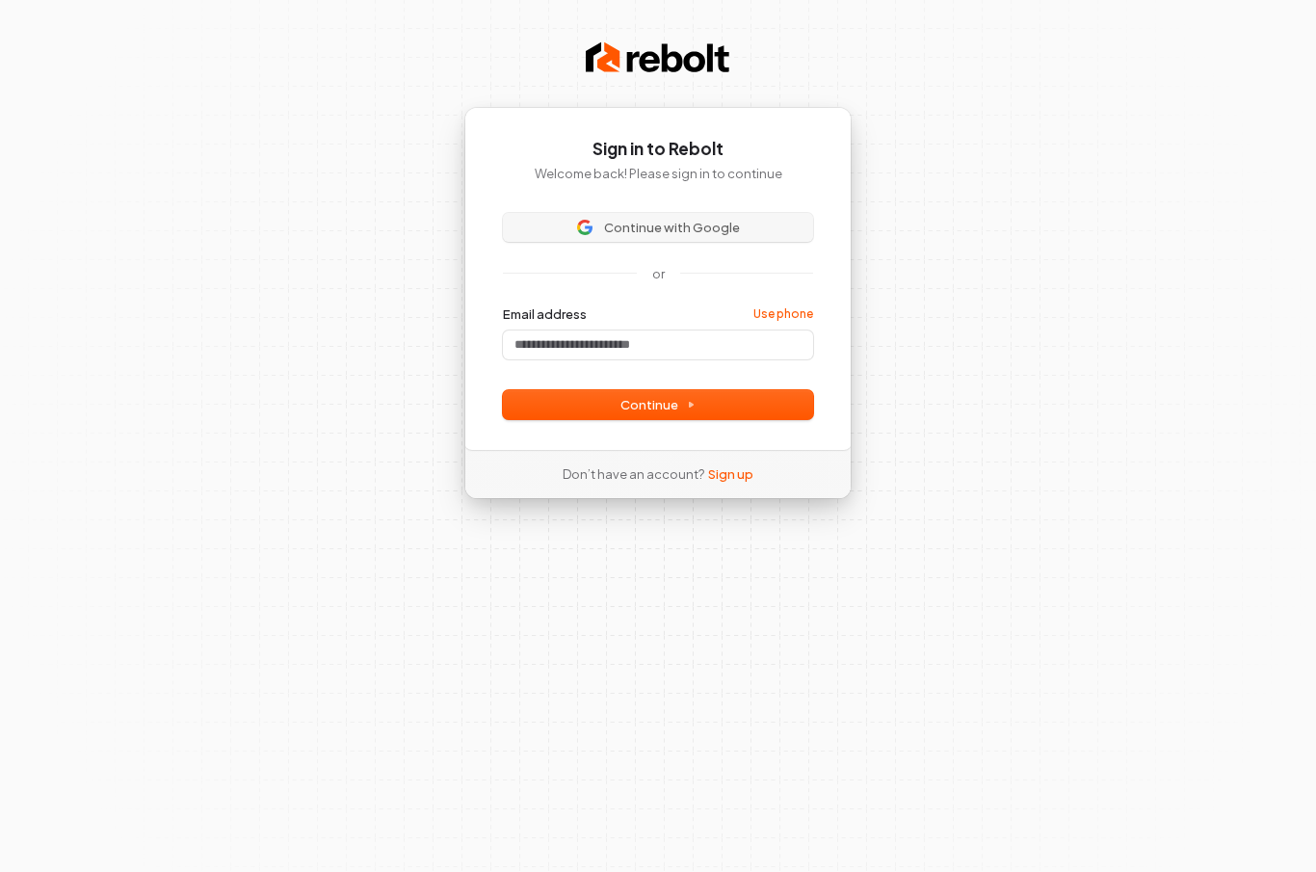
click at [646, 224] on span "Continue with Google" at bounding box center [672, 227] width 136 height 17
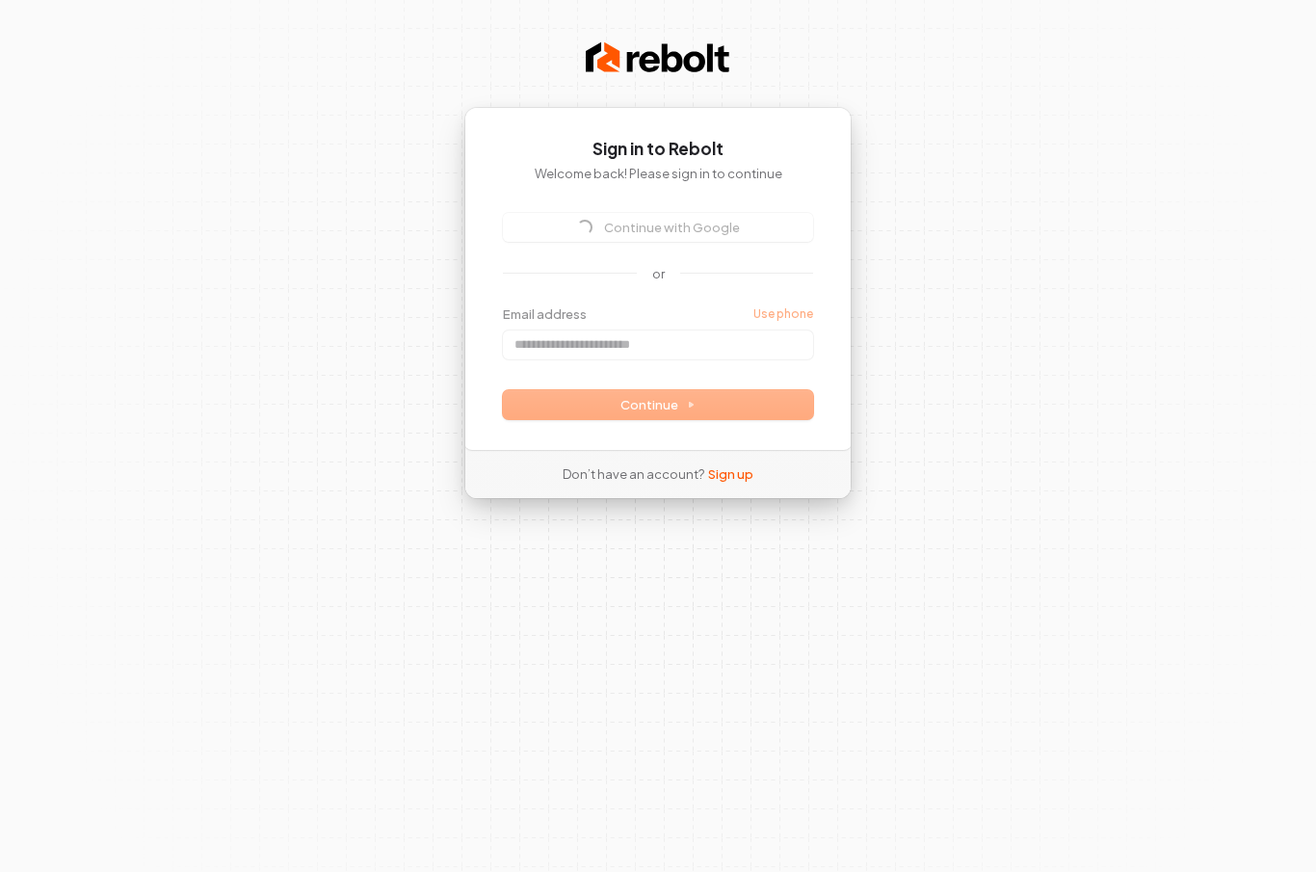
scroll to position [72, 0]
click at [563, 305] on div "Email address Use phone" at bounding box center [658, 332] width 310 height 54
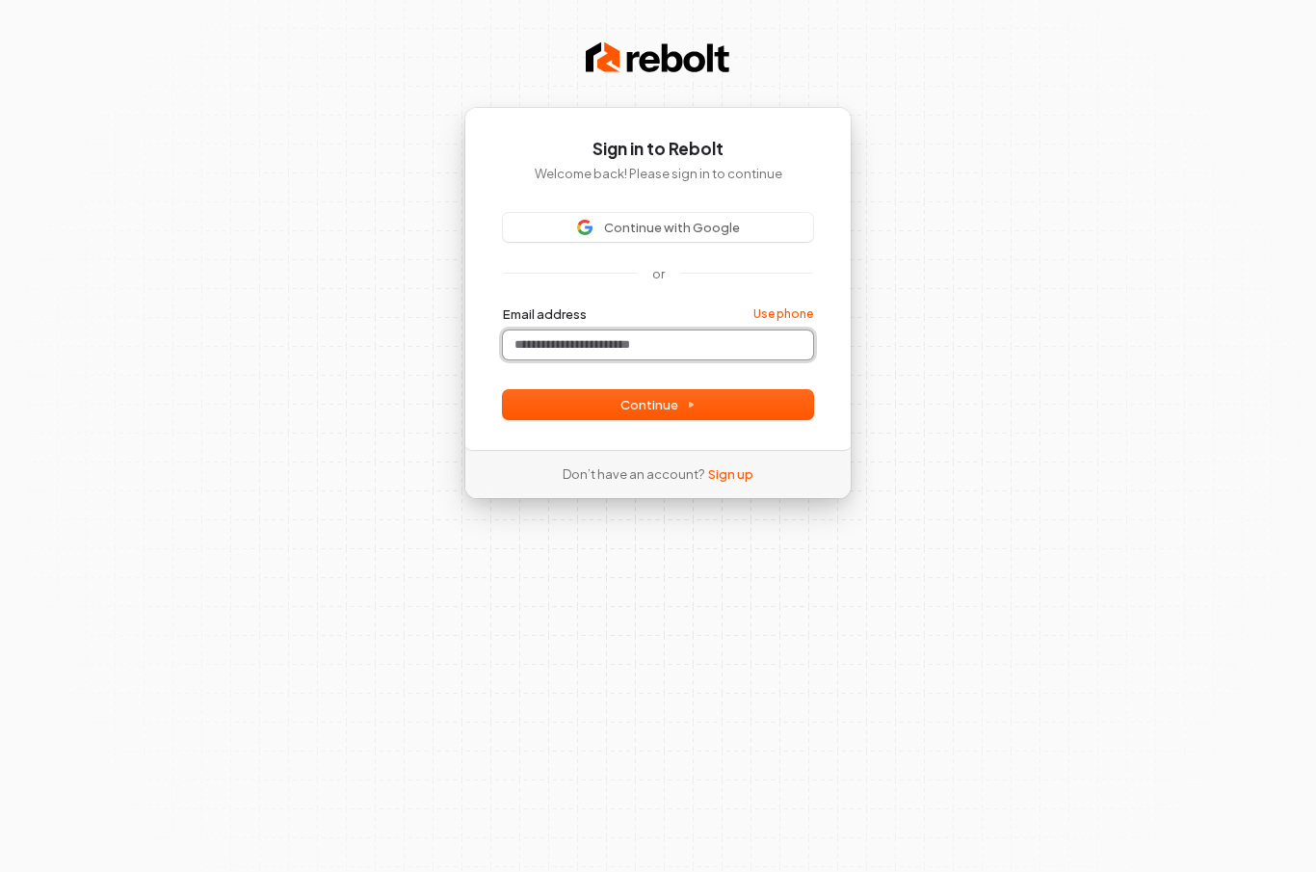
click at [563, 331] on input "Email address" at bounding box center [658, 345] width 310 height 29
click at [503, 305] on button "submit" at bounding box center [503, 305] width 0 height 0
type input "**********"
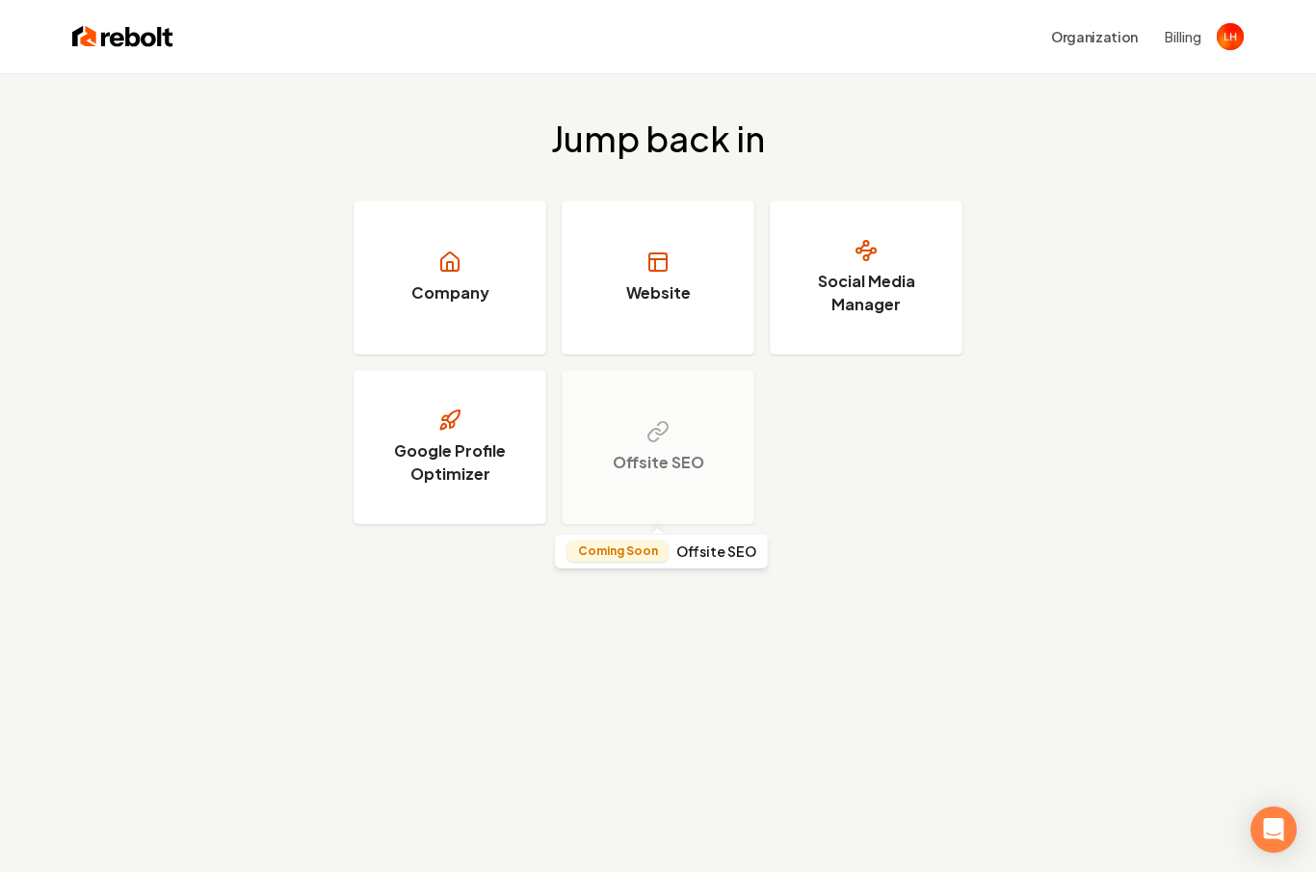
click at [648, 448] on div "Offsite SEO" at bounding box center [658, 447] width 193 height 154
click at [472, 455] on h3 "Google Profile Optimizer" at bounding box center [450, 462] width 145 height 46
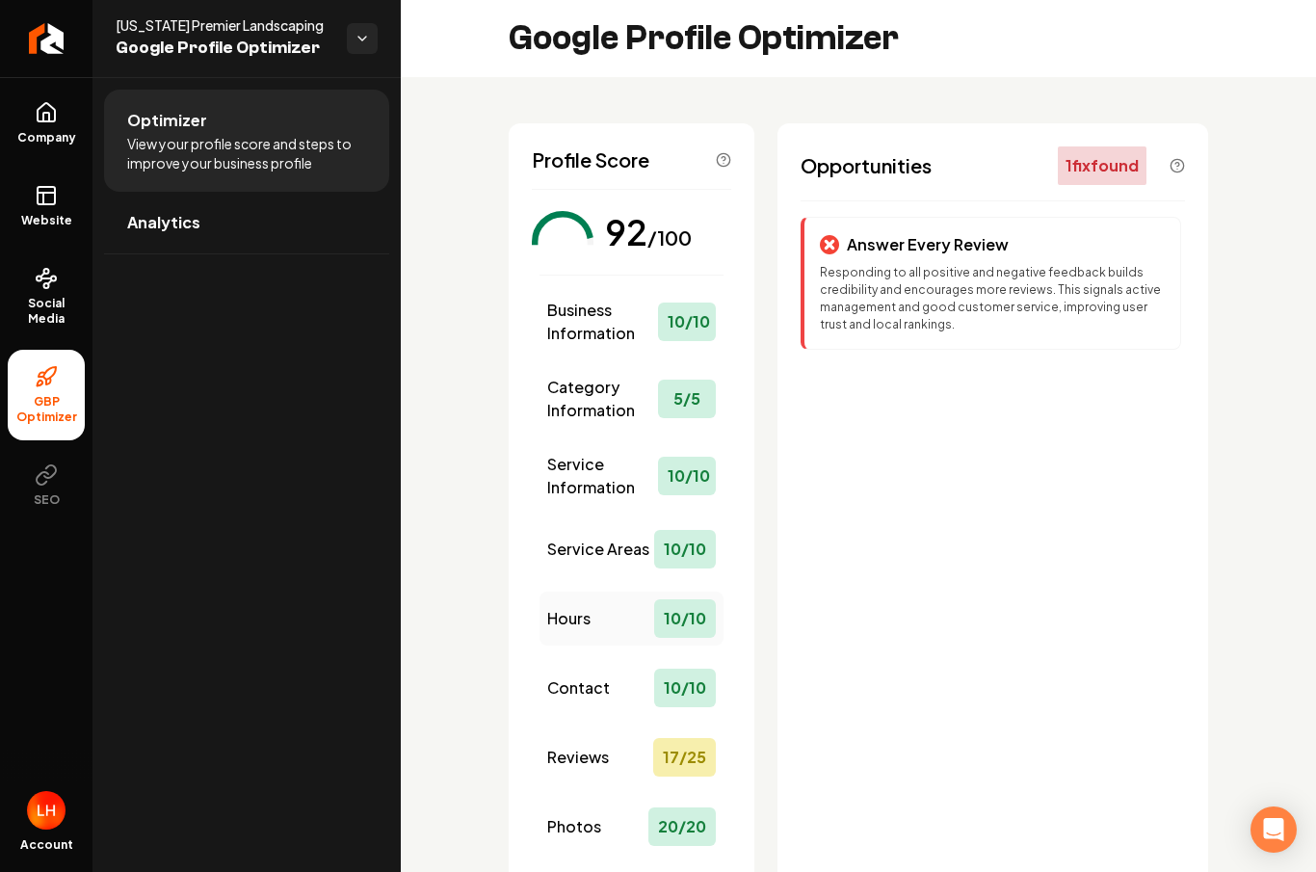
click at [625, 623] on div "Hours 10 / 10" at bounding box center [632, 619] width 184 height 54
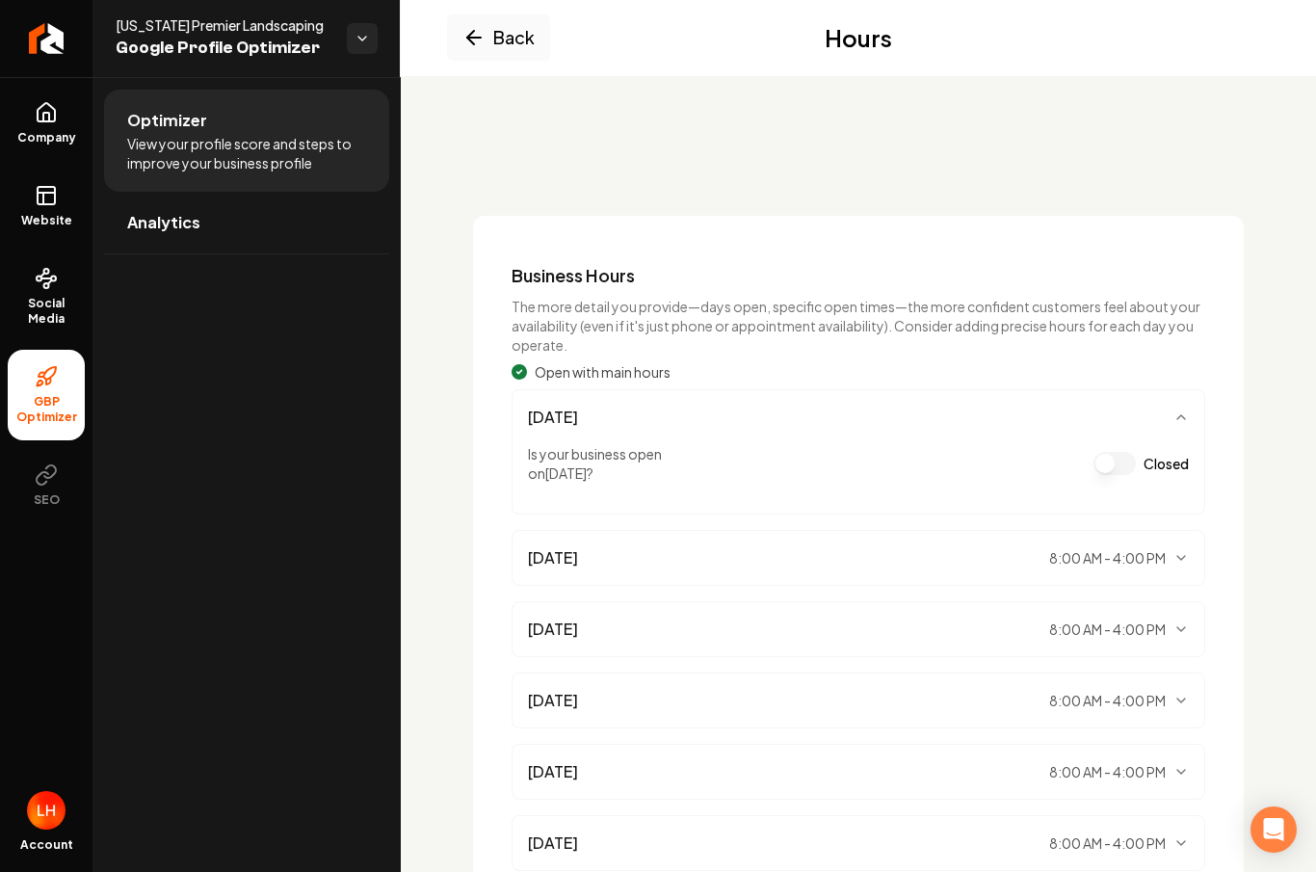
click at [1030, 567] on div "Monday 8:00 AM - 4:00 PM" at bounding box center [858, 557] width 661 height 23
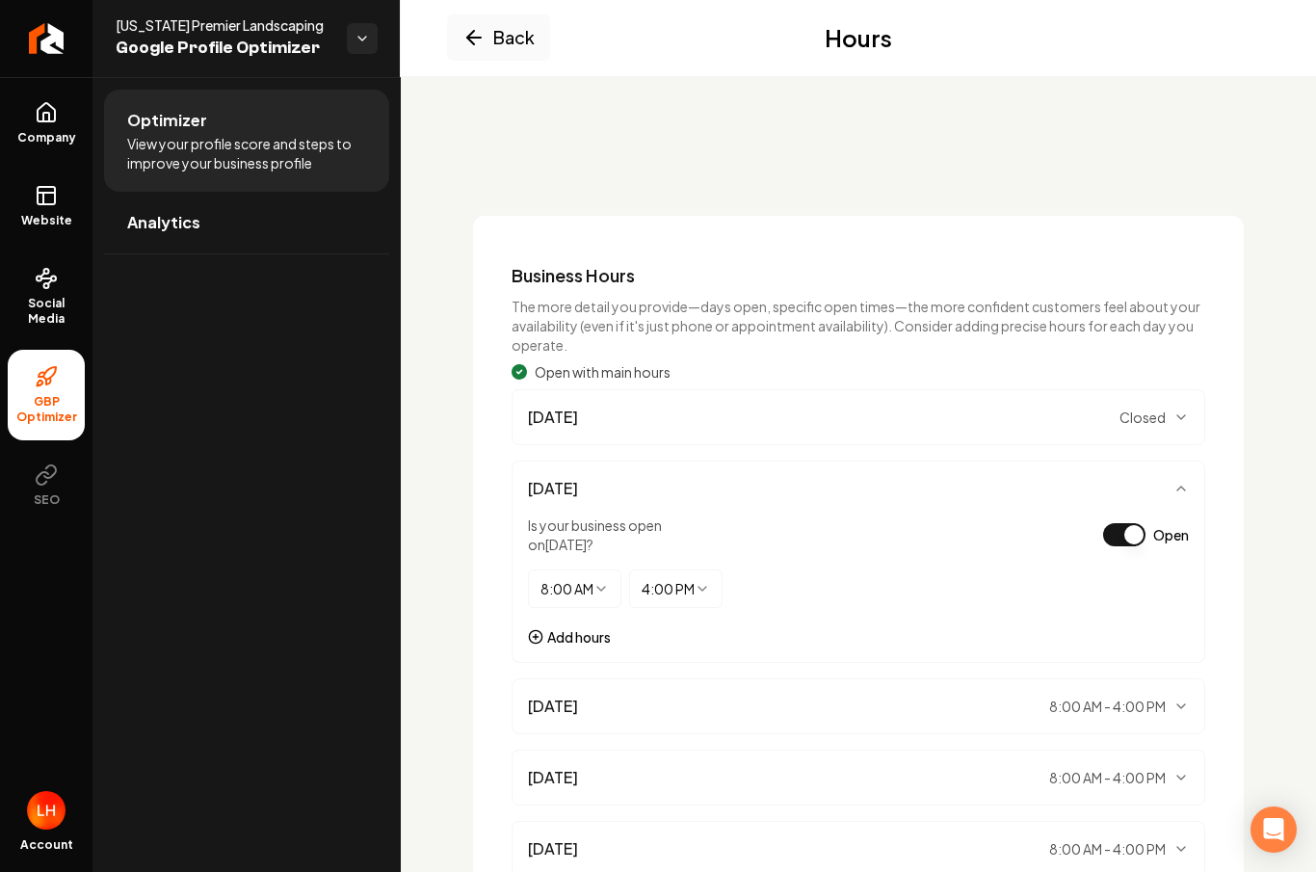
click at [571, 585] on html "Company Website Social Media GBP Optimizer SEO Account Idaho Premier Landscapin…" at bounding box center [658, 436] width 1316 height 872
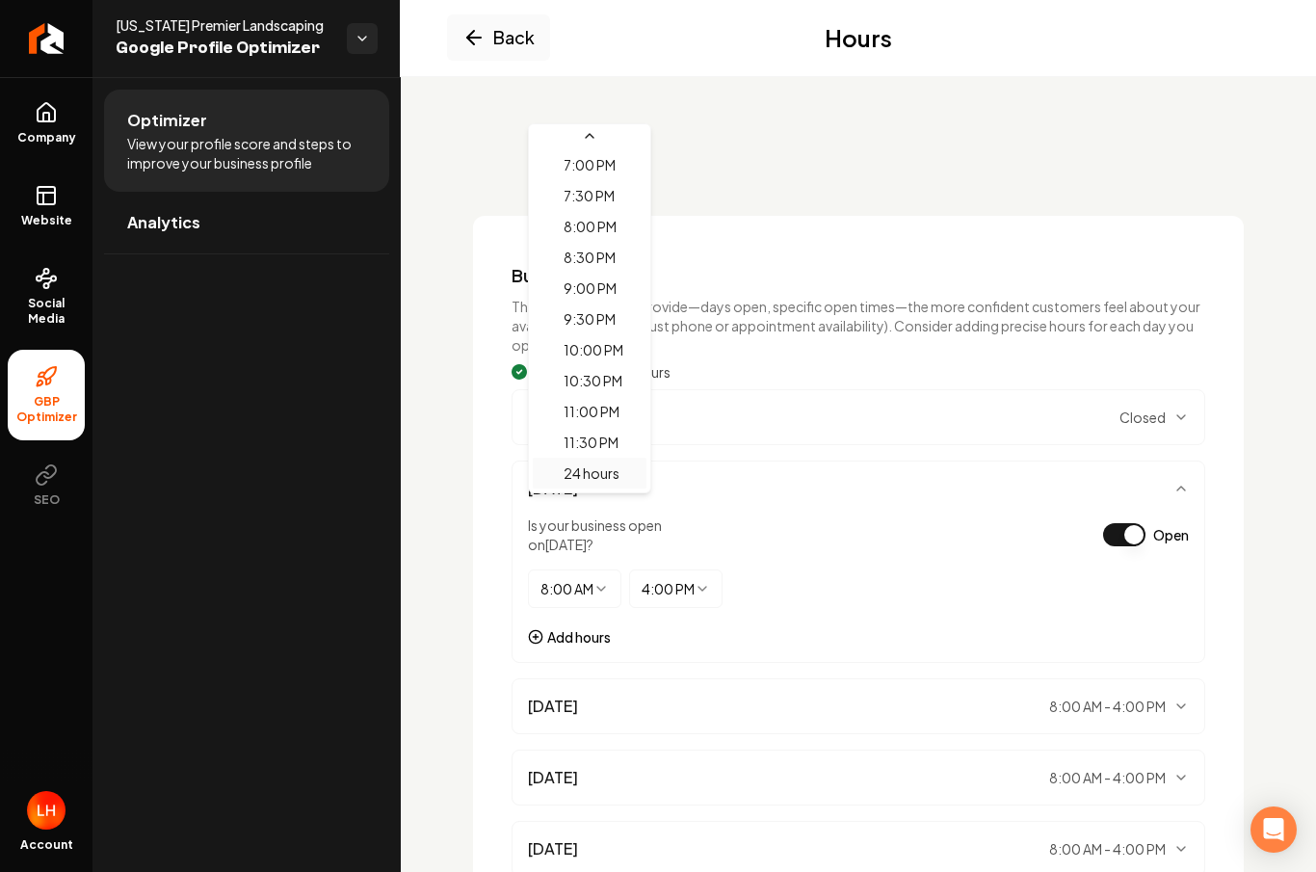
scroll to position [1174, 0]
select select "*******"
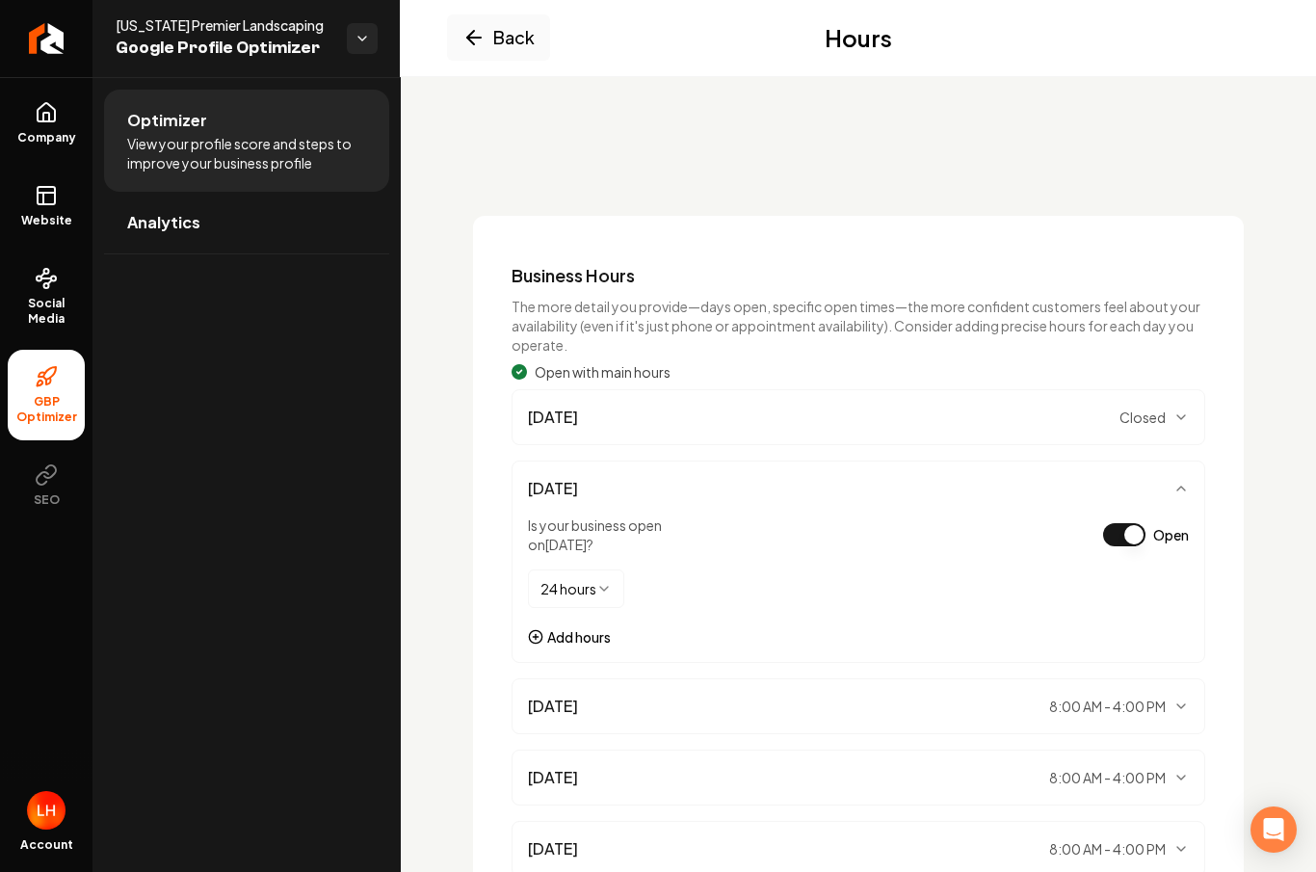
click at [578, 695] on span "Tuesday" at bounding box center [553, 706] width 50 height 23
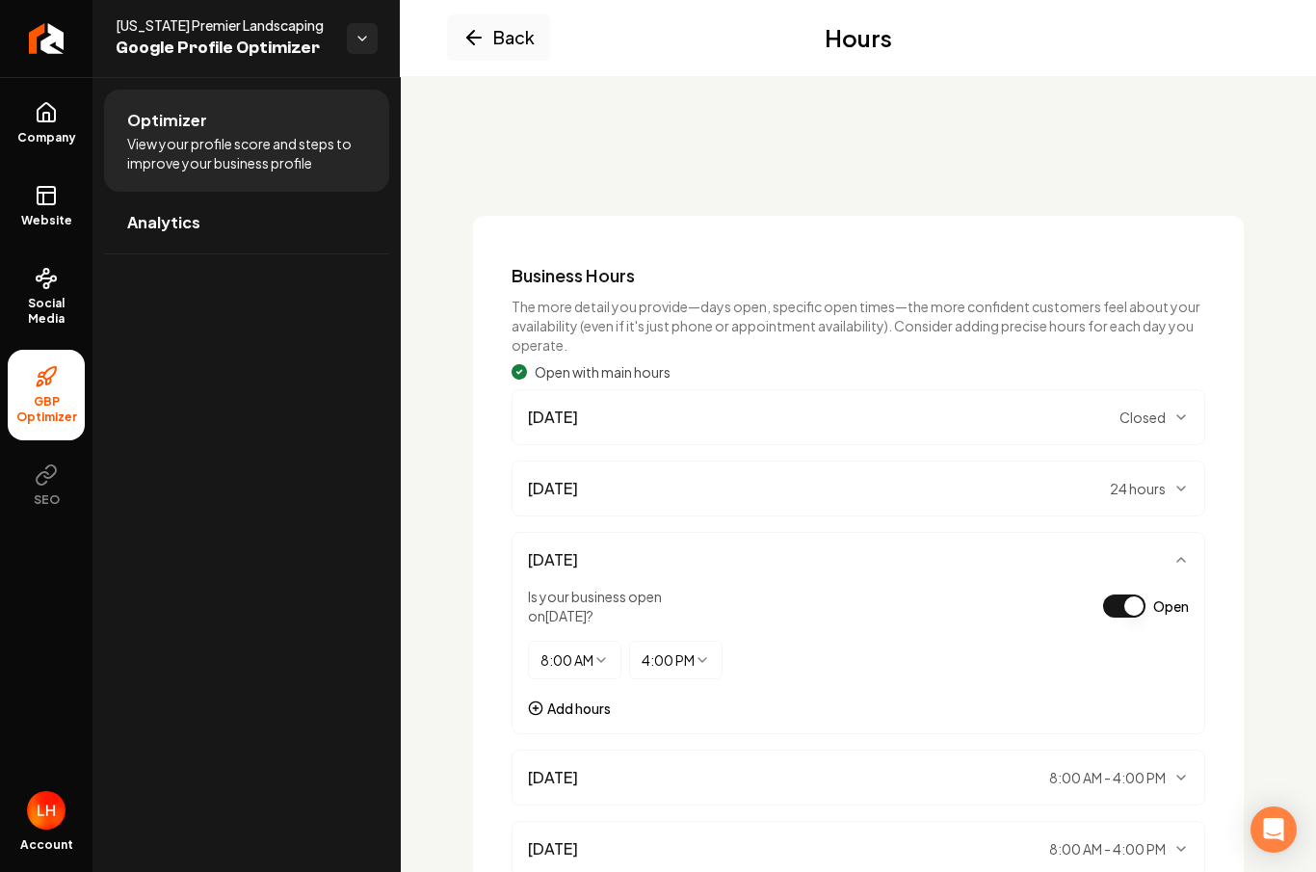
click at [598, 589] on html "Company Website Social Media GBP Optimizer SEO Account Idaho Premier Landscapin…" at bounding box center [658, 436] width 1316 height 872
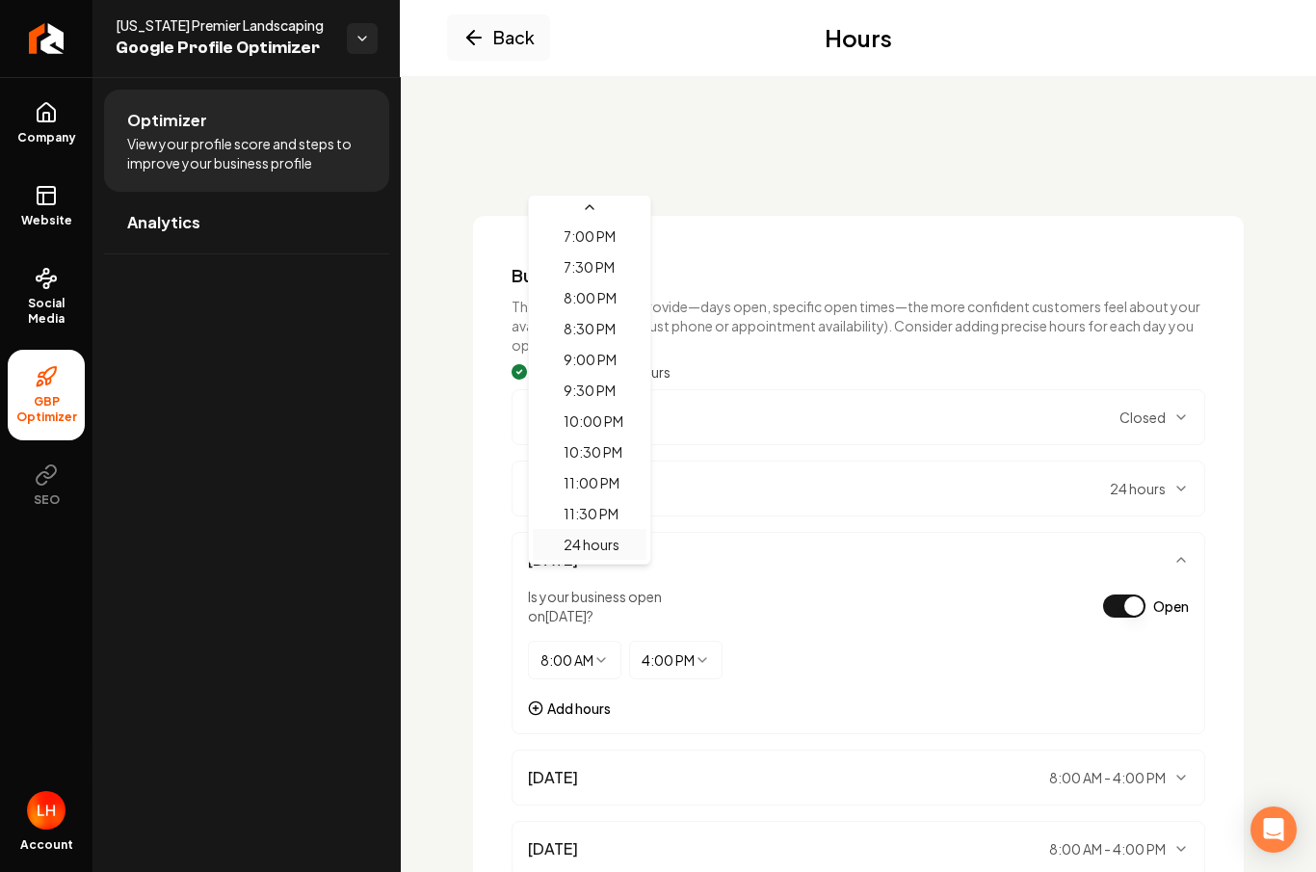
select select "*******"
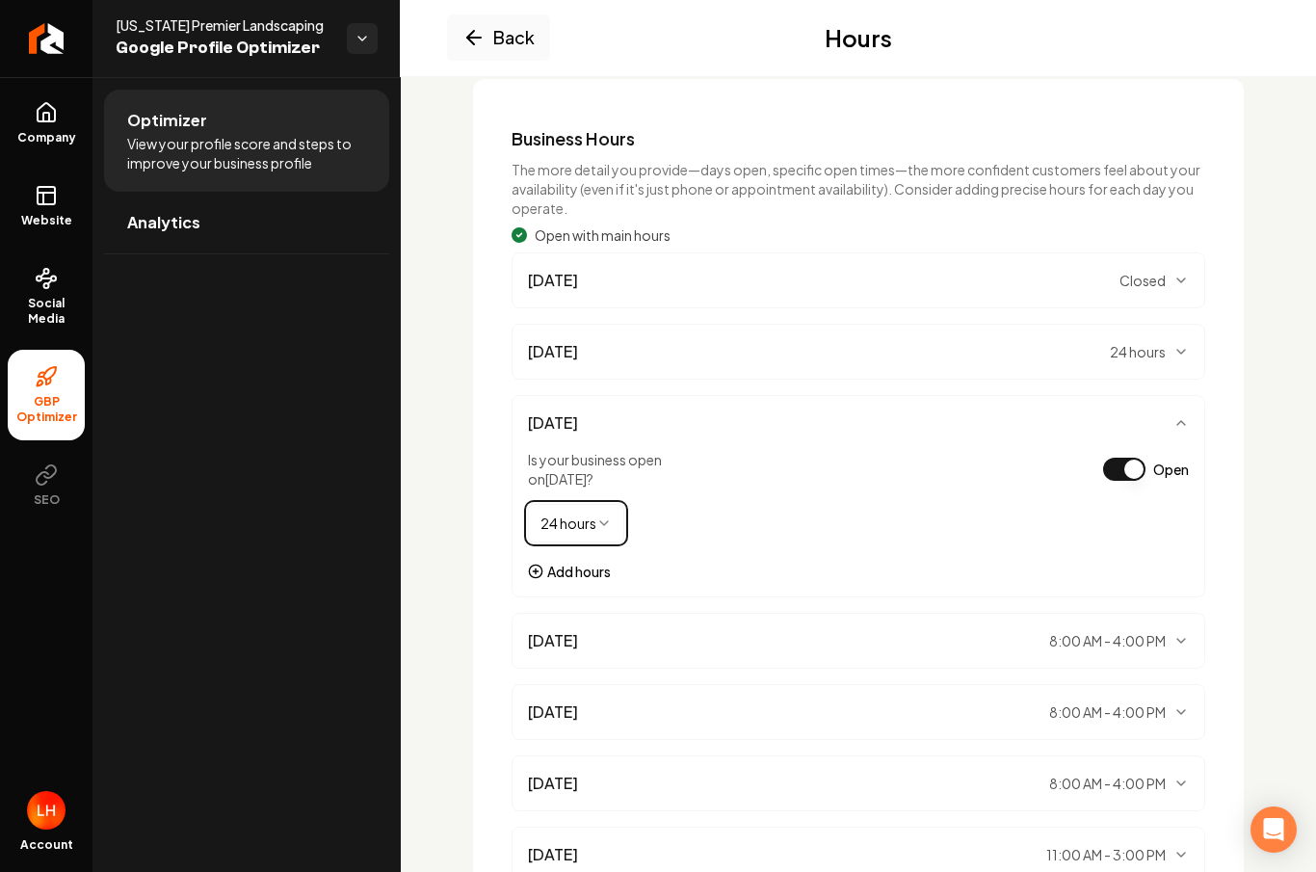
scroll to position [138, 0]
click at [578, 628] on span "Wednesday" at bounding box center [553, 639] width 50 height 23
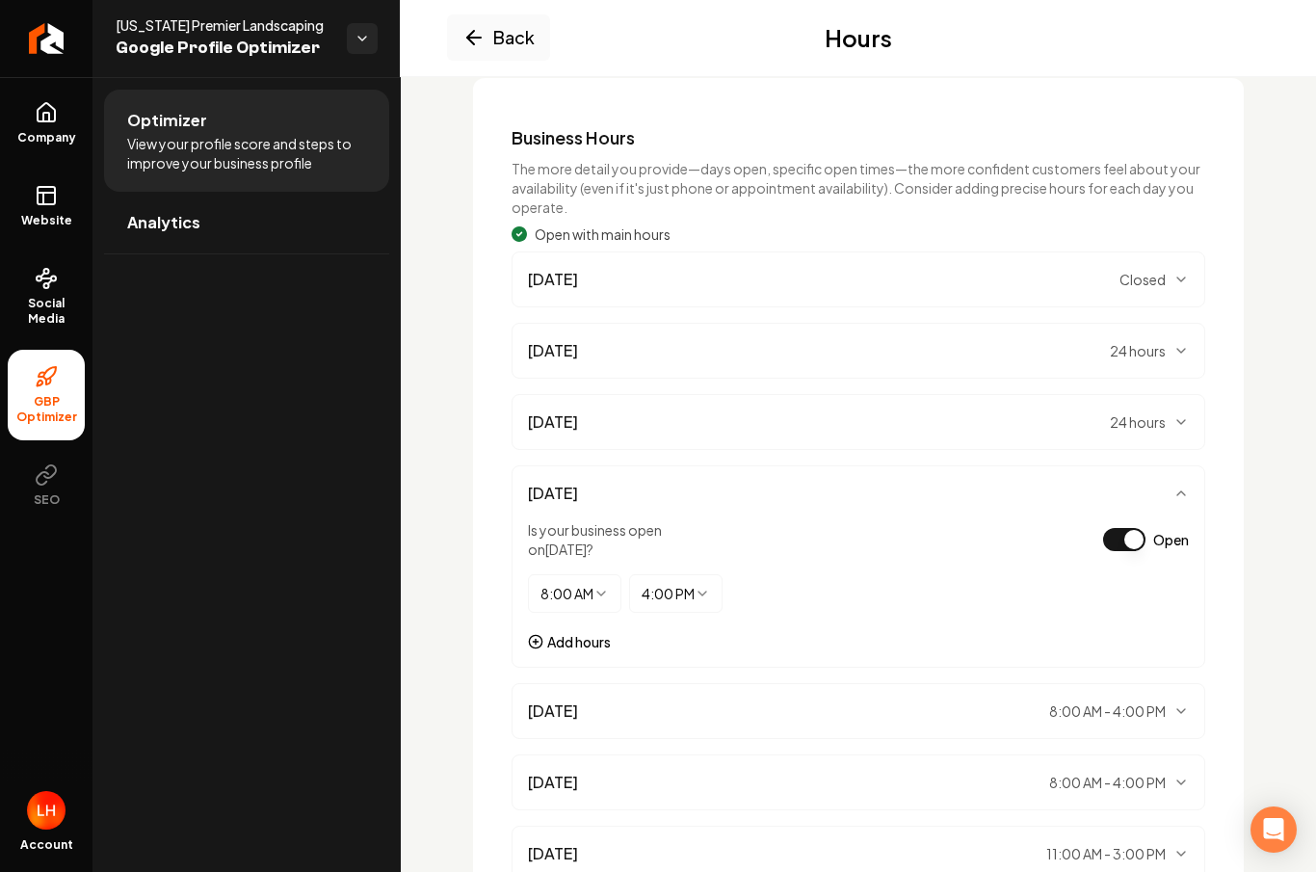
click at [606, 518] on html "Company Website Social Media GBP Optimizer SEO Account Idaho Premier Landscapin…" at bounding box center [658, 436] width 1316 height 872
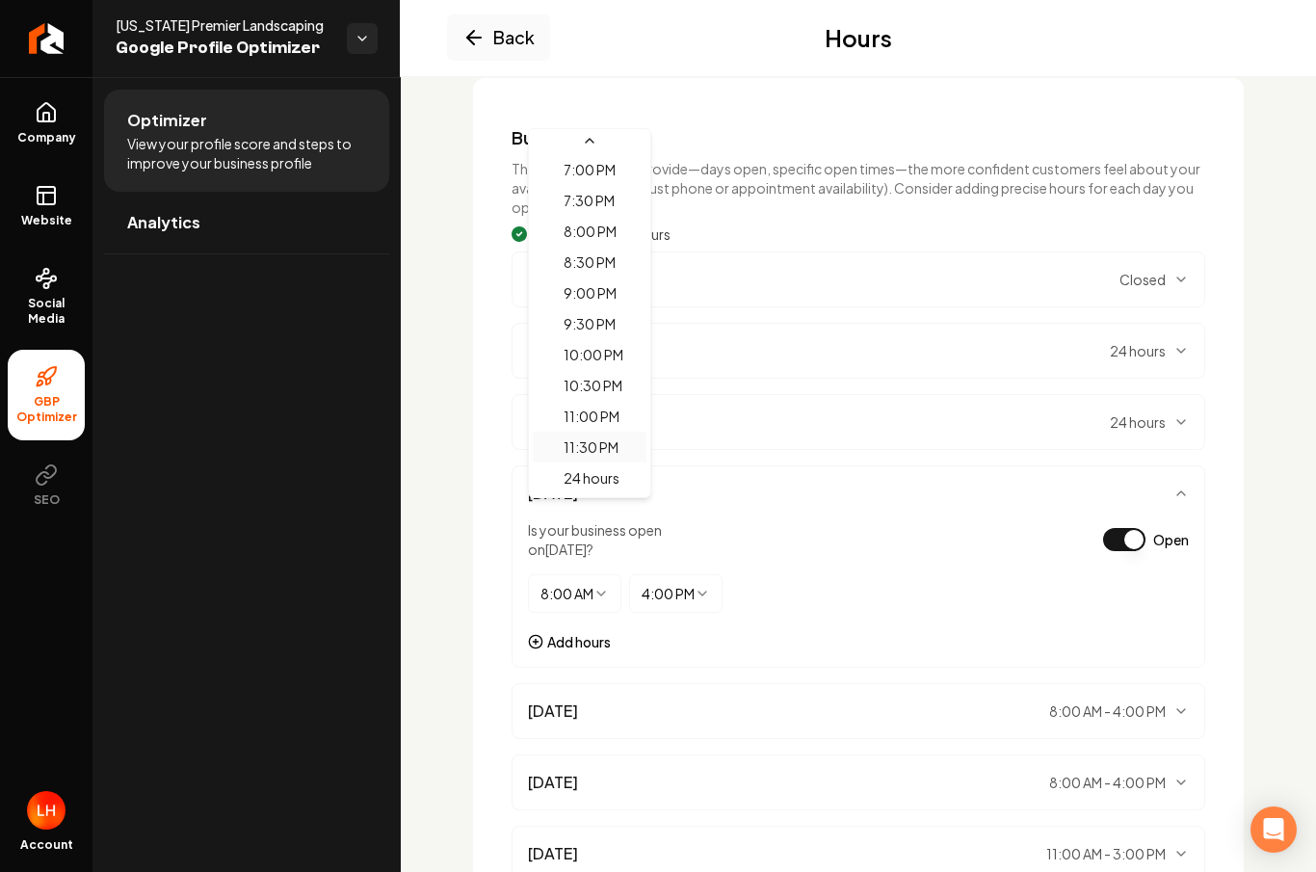
scroll to position [1174, 0]
select select "*******"
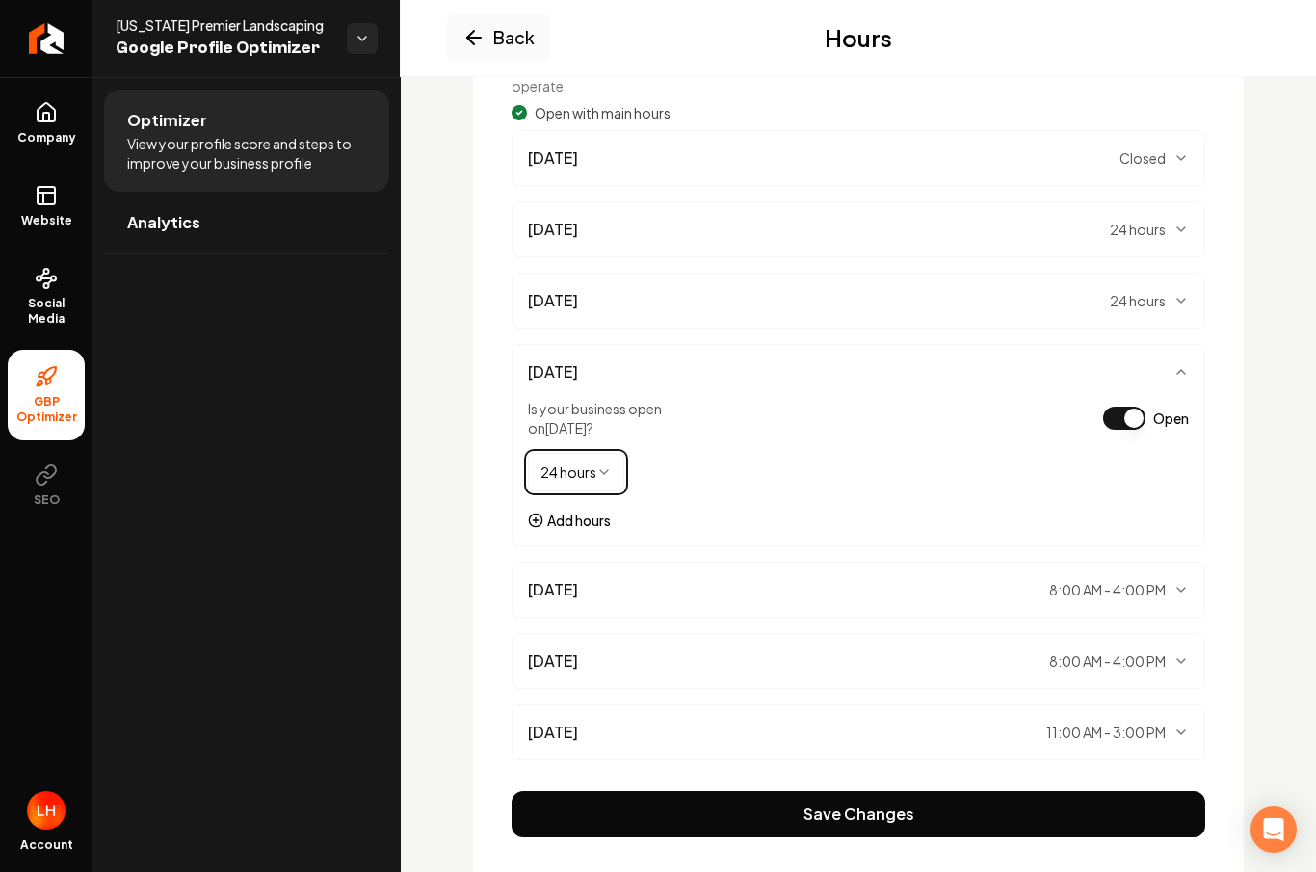
scroll to position [268, 0]
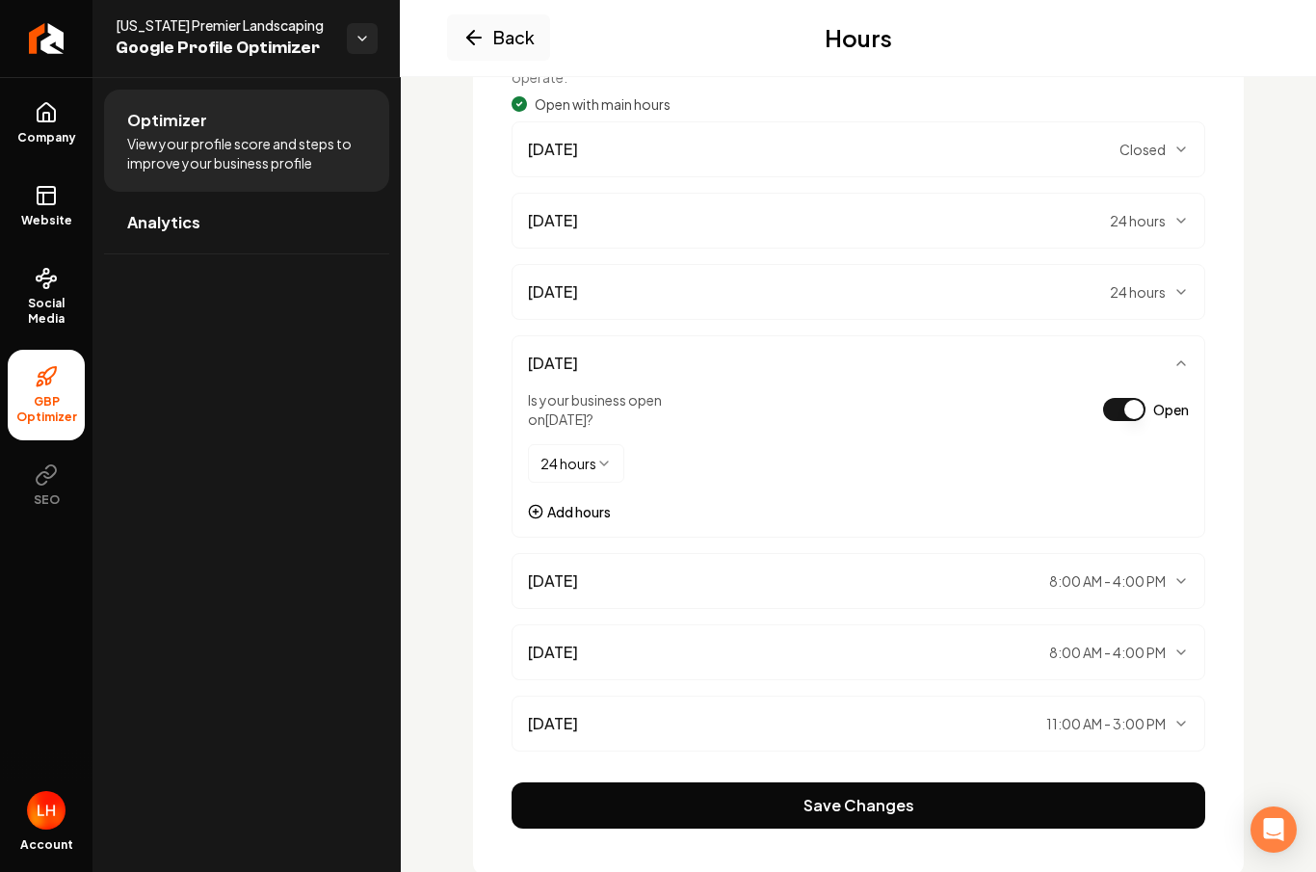
click at [624, 570] on div "Thursday 8:00 AM - 4:00 PM" at bounding box center [858, 581] width 661 height 23
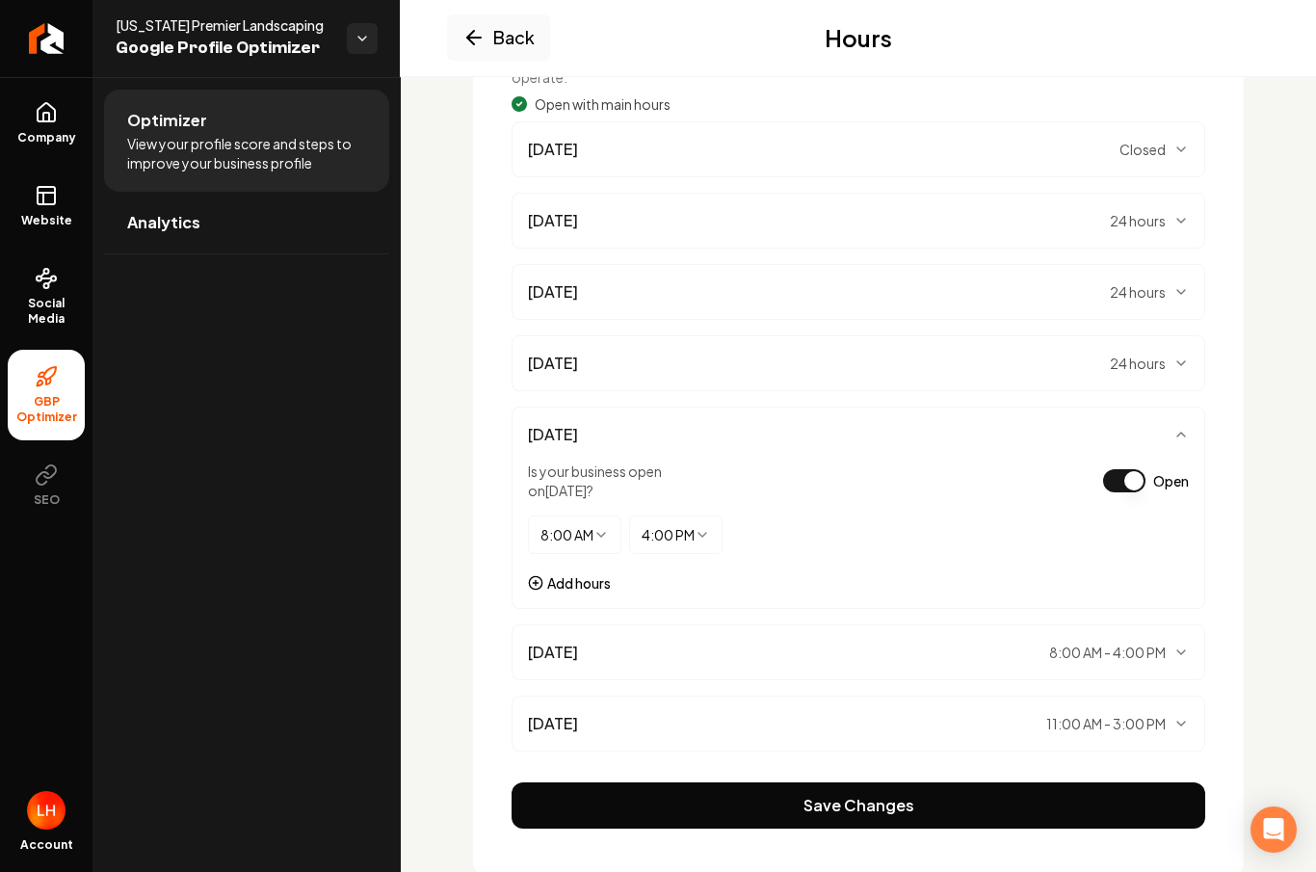
click at [599, 465] on html "Company Website Social Media GBP Optimizer SEO Account Idaho Premier Landscapin…" at bounding box center [658, 436] width 1316 height 872
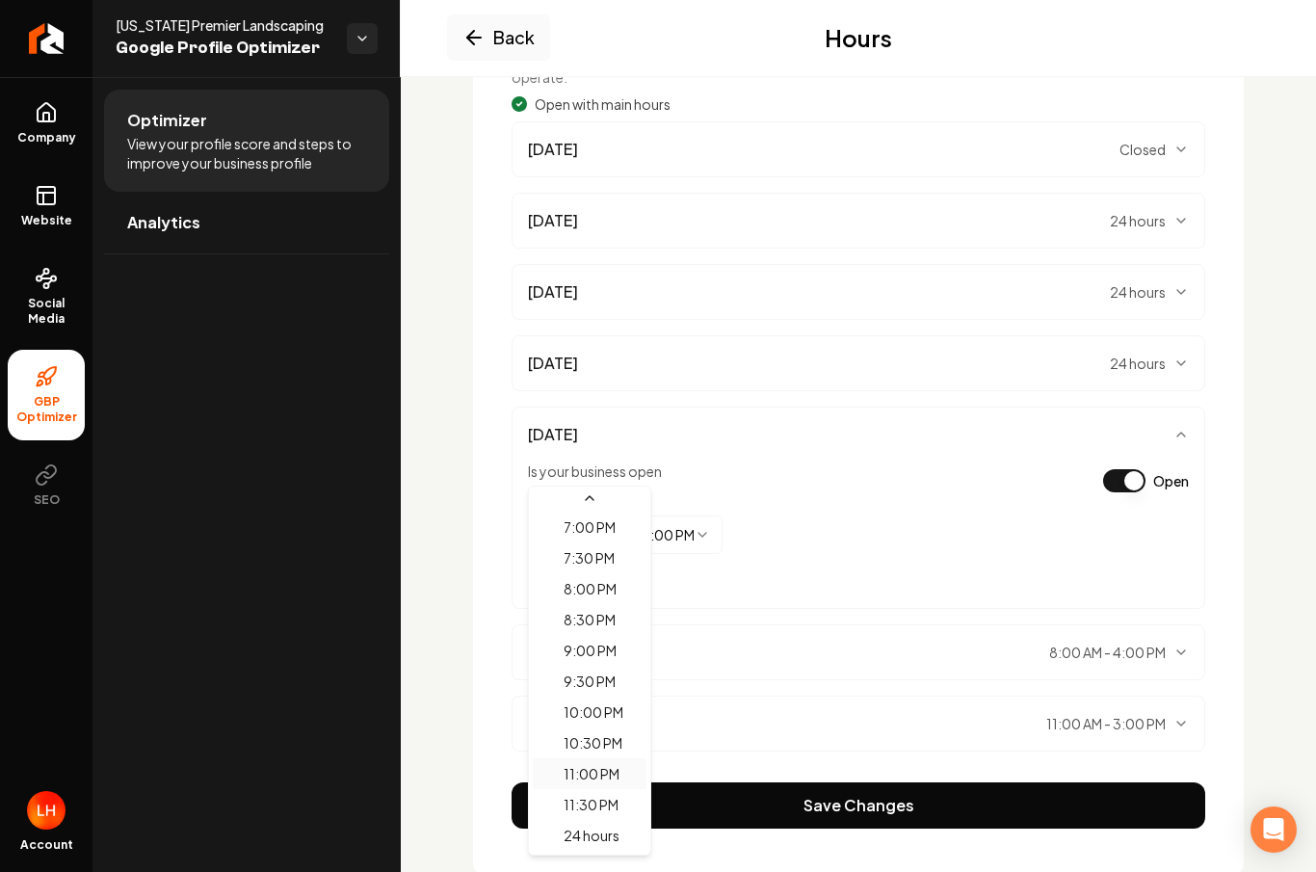
scroll to position [1174, 0]
select select "*******"
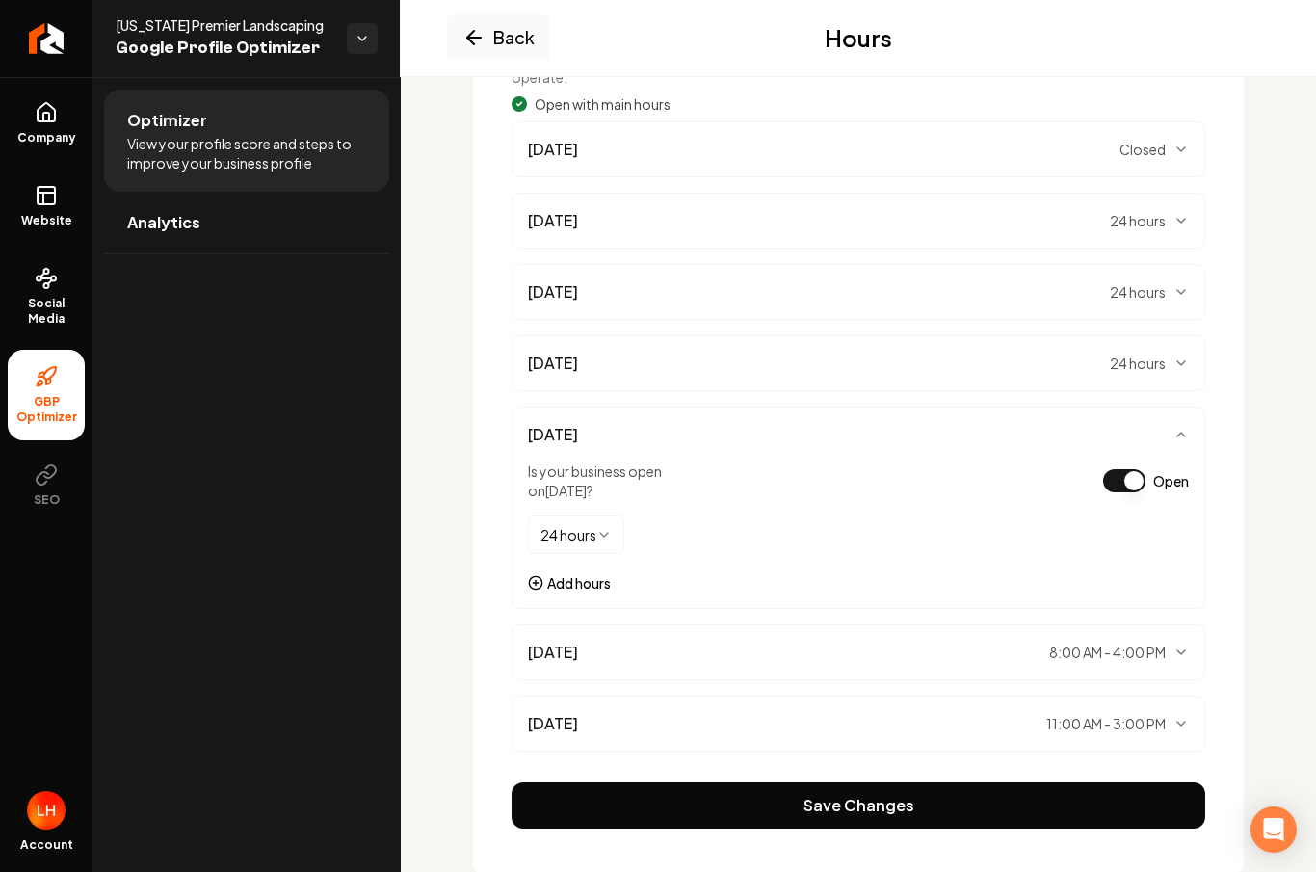
click at [595, 641] on div "Friday 8:00 AM - 4:00 PM" at bounding box center [858, 652] width 661 height 23
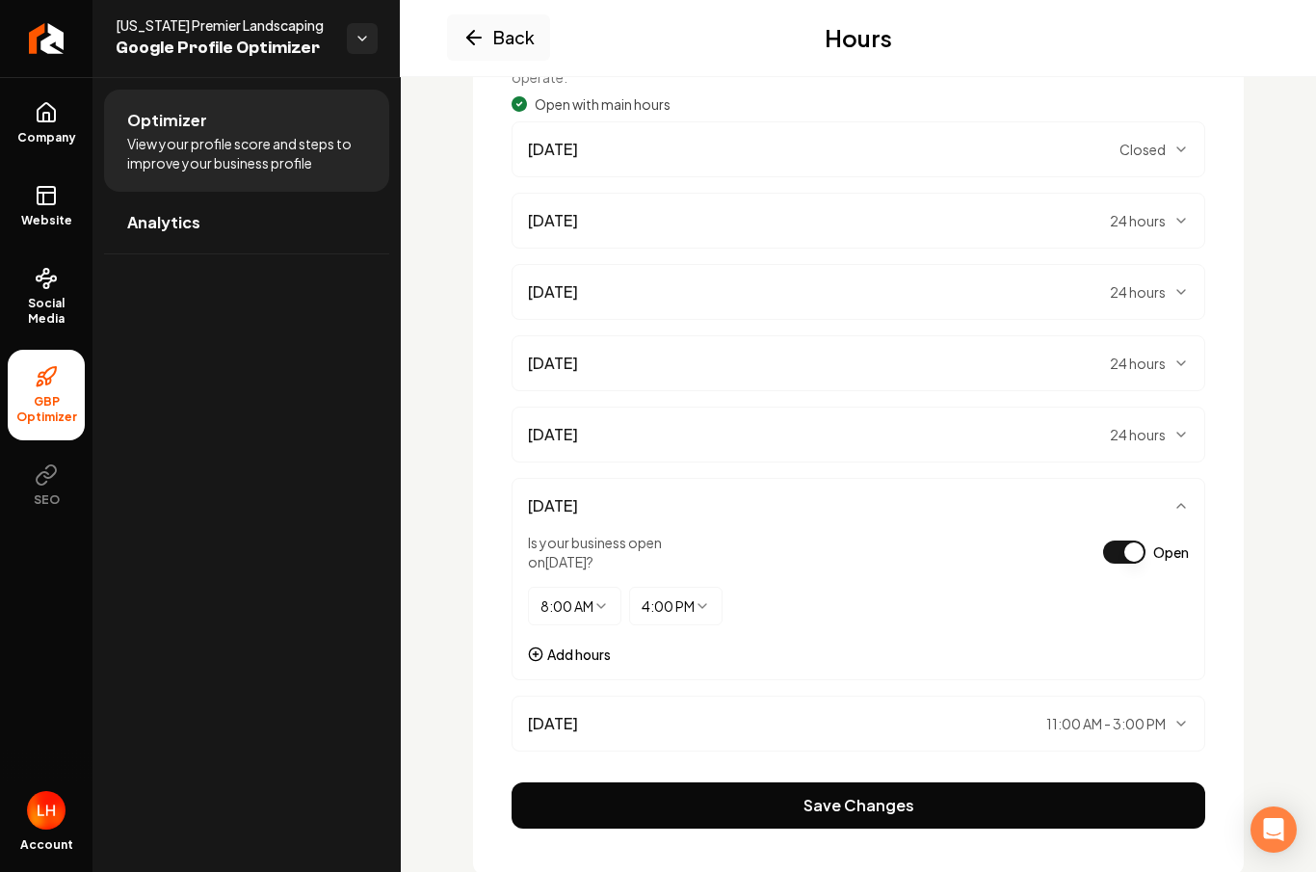
click at [594, 534] on html "Company Website Social Media GBP Optimizer SEO Account Idaho Premier Landscapin…" at bounding box center [658, 436] width 1316 height 872
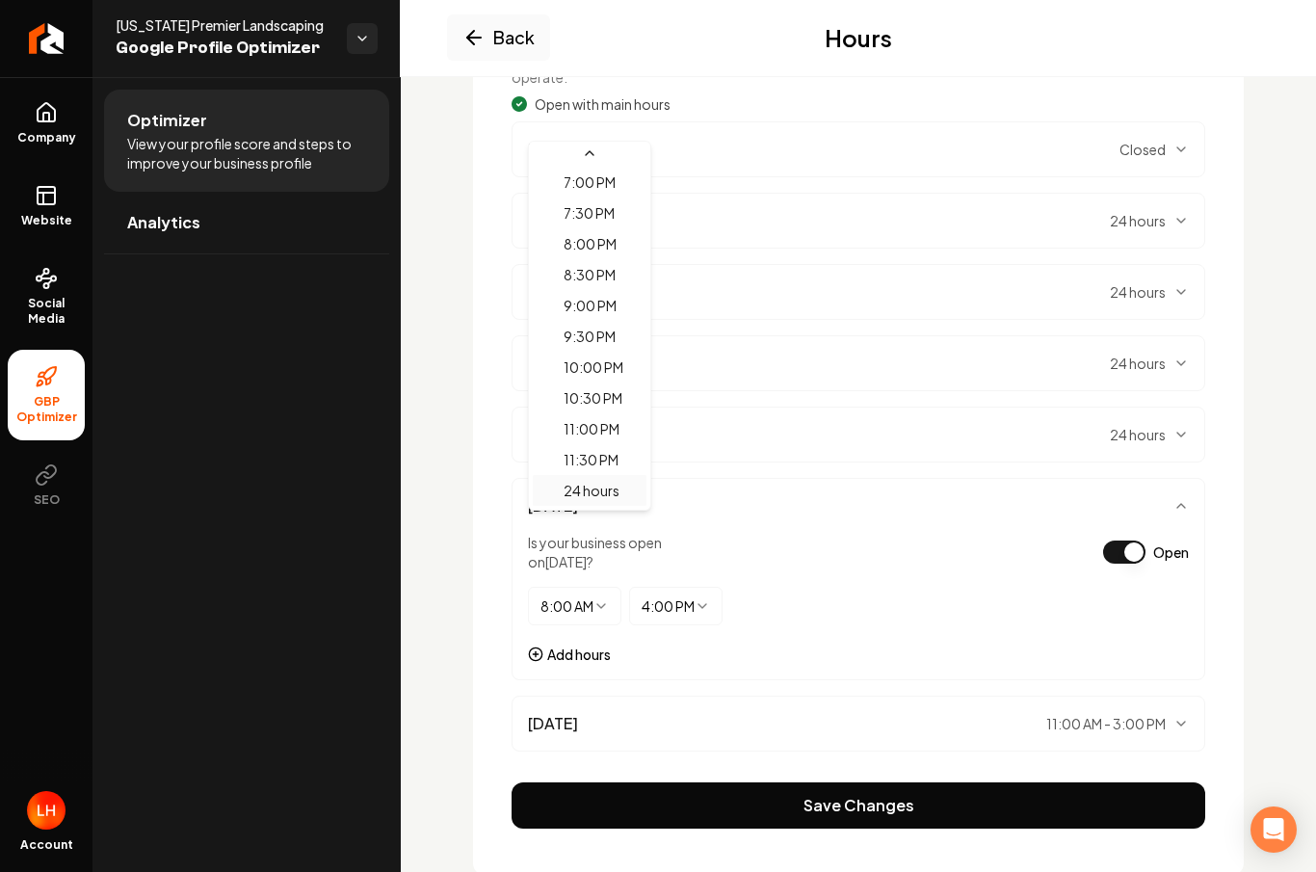
select select "*******"
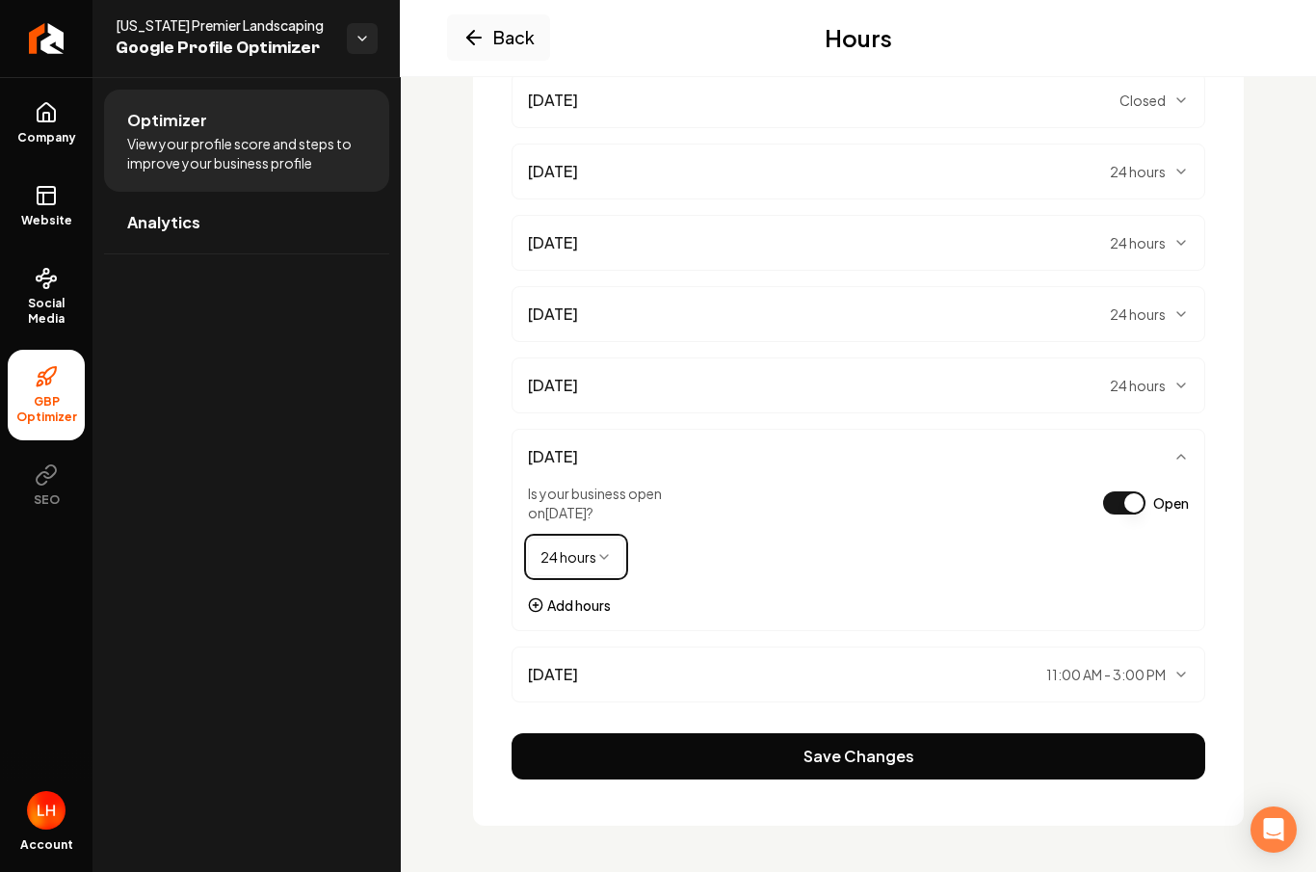
scroll to position [317, 0]
click at [631, 663] on div "Saturday 11:00 AM - 3:00 PM" at bounding box center [858, 674] width 661 height 23
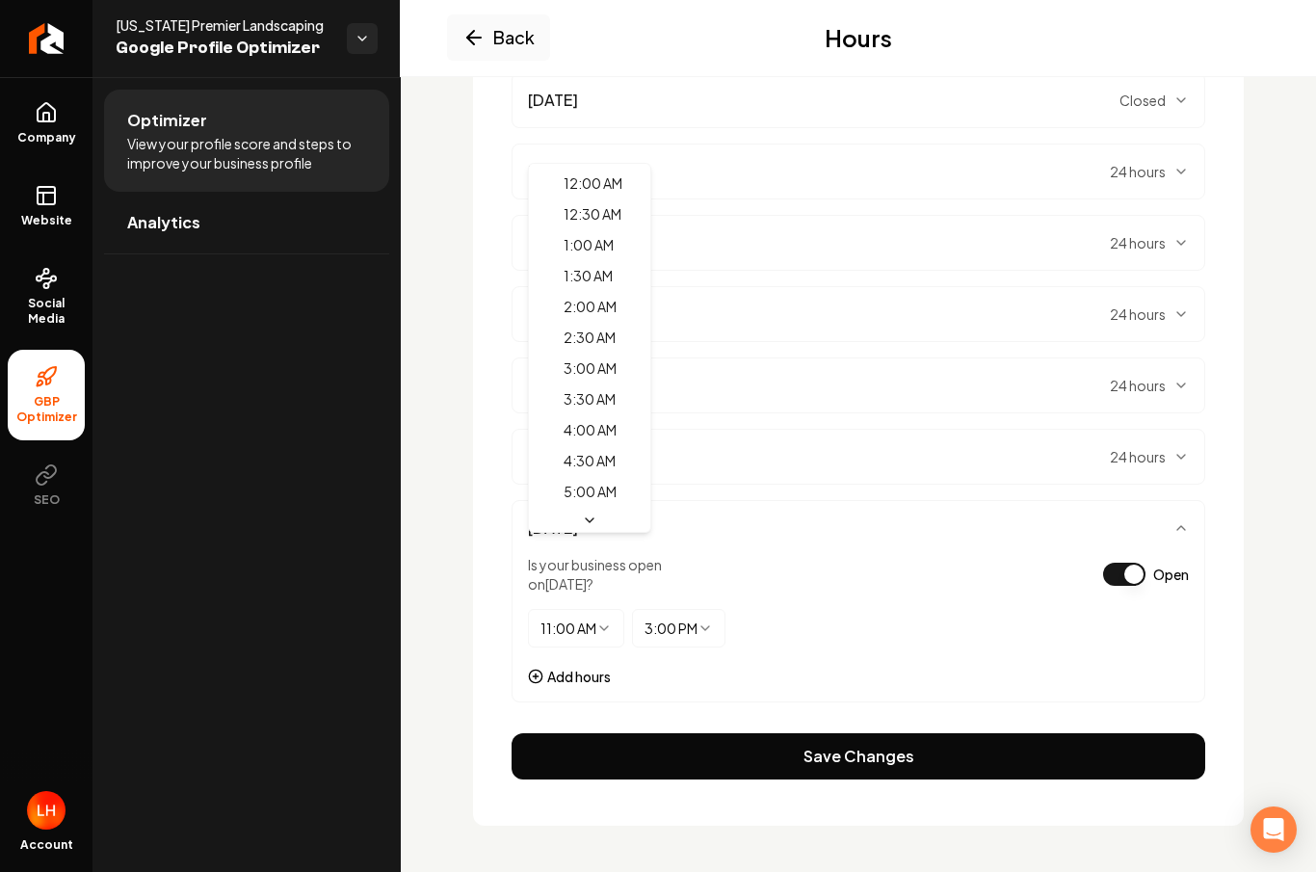
click at [582, 560] on html "Company Website Social Media GBP Optimizer SEO Account Idaho Premier Landscapin…" at bounding box center [658, 436] width 1316 height 872
select select "*******"
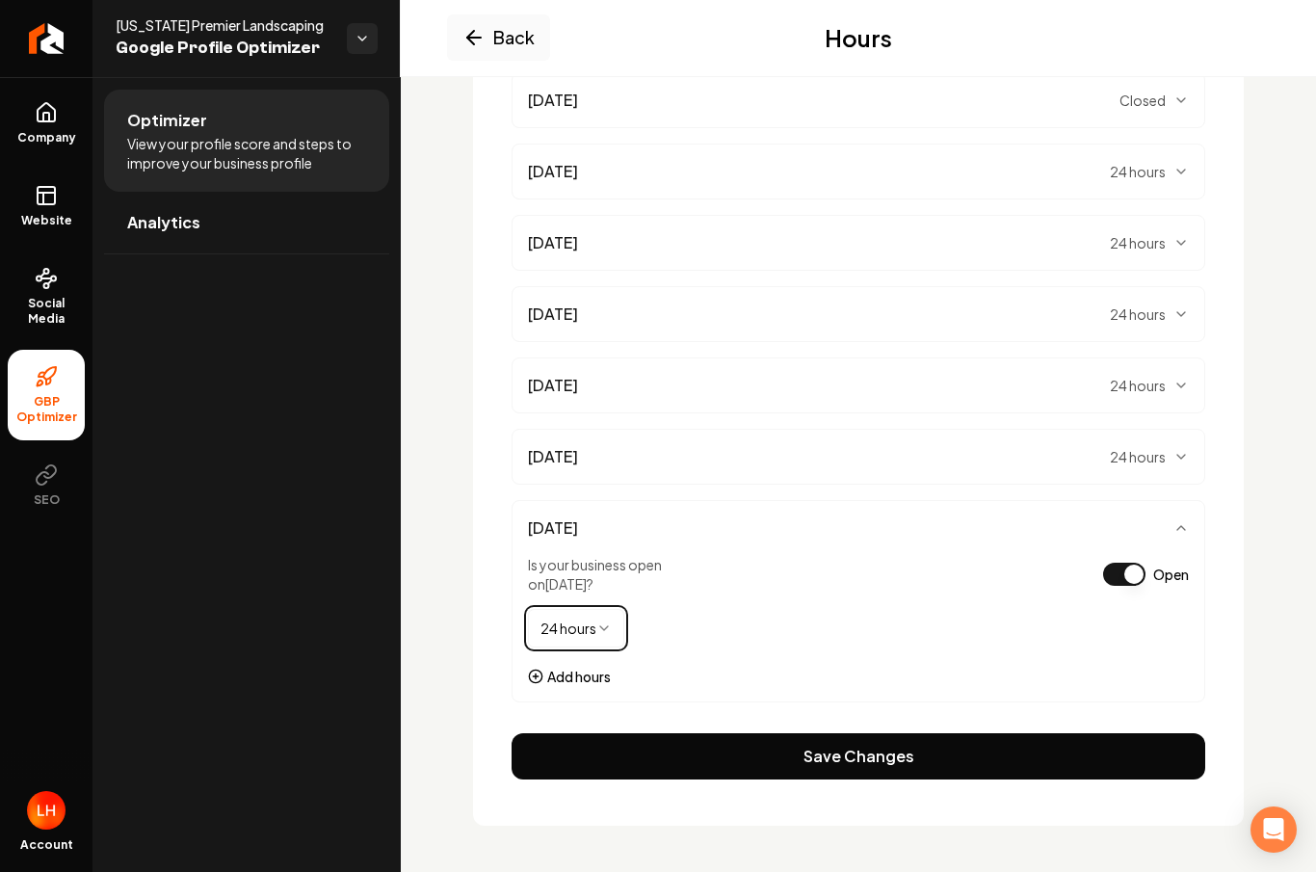
scroll to position [317, 0]
click at [778, 733] on button "Save Changes" at bounding box center [859, 756] width 694 height 46
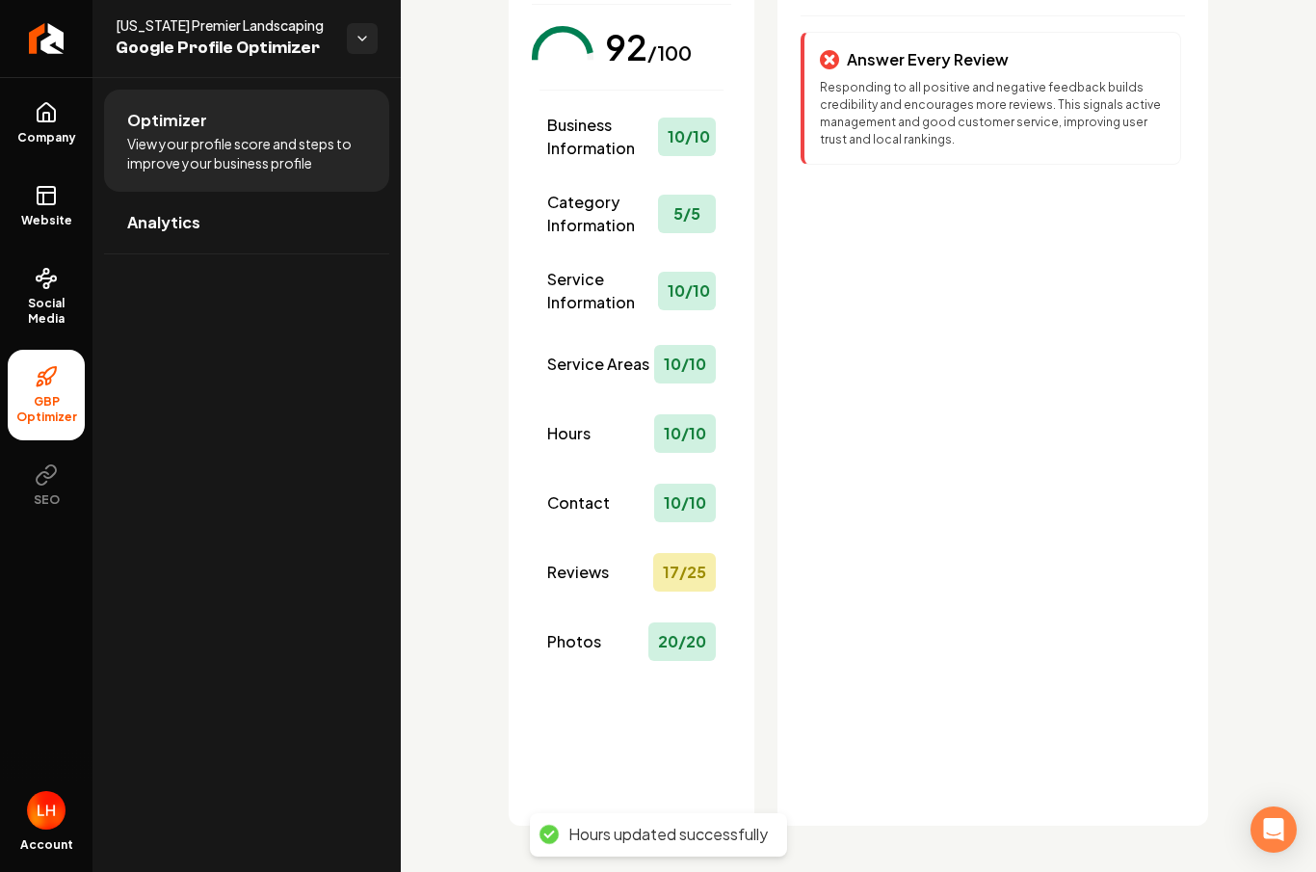
scroll to position [185, 0]
click at [625, 407] on div "Hours 10 / 10" at bounding box center [632, 434] width 184 height 54
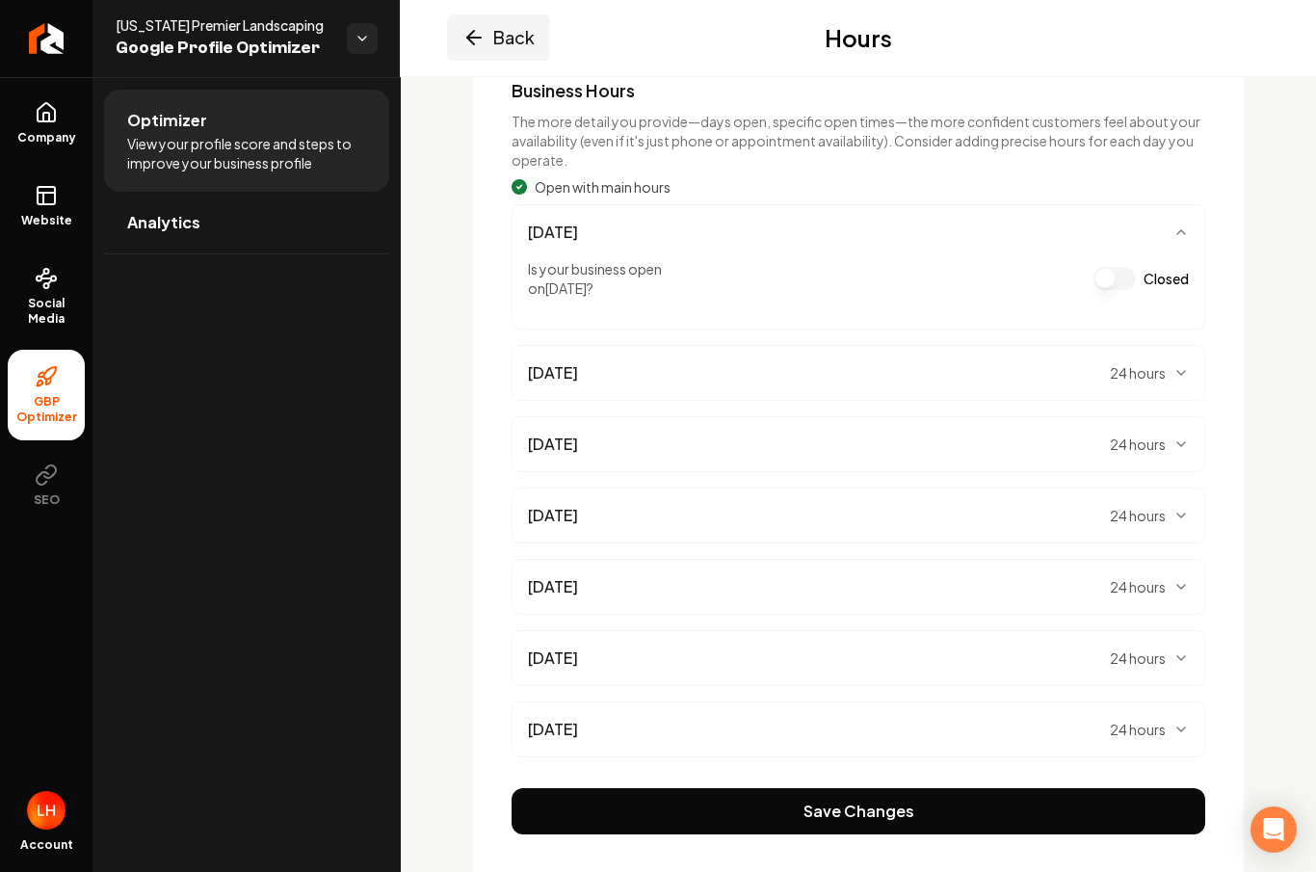
click at [525, 43] on button "Back" at bounding box center [498, 37] width 103 height 46
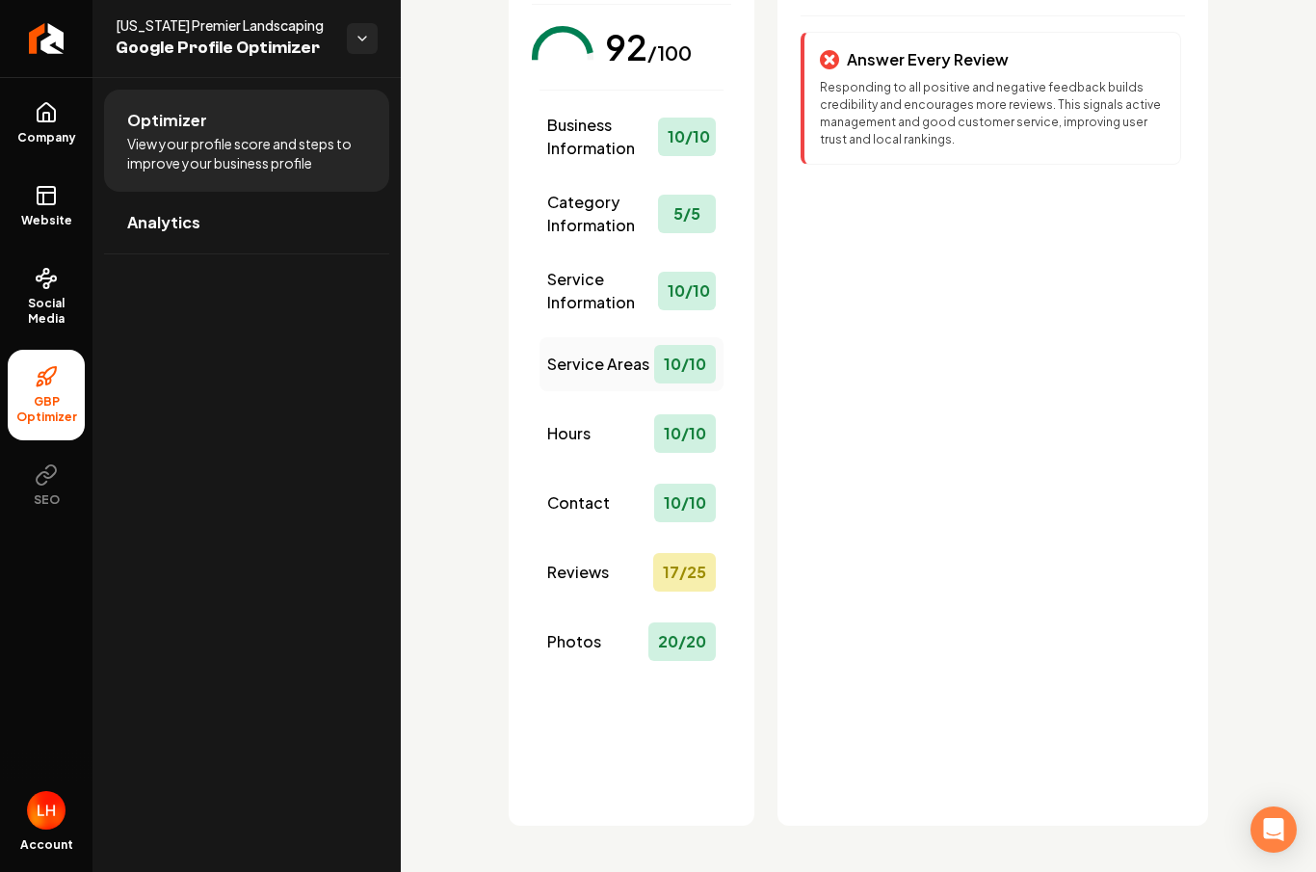
click at [589, 353] on span "Service Areas" at bounding box center [598, 364] width 102 height 23
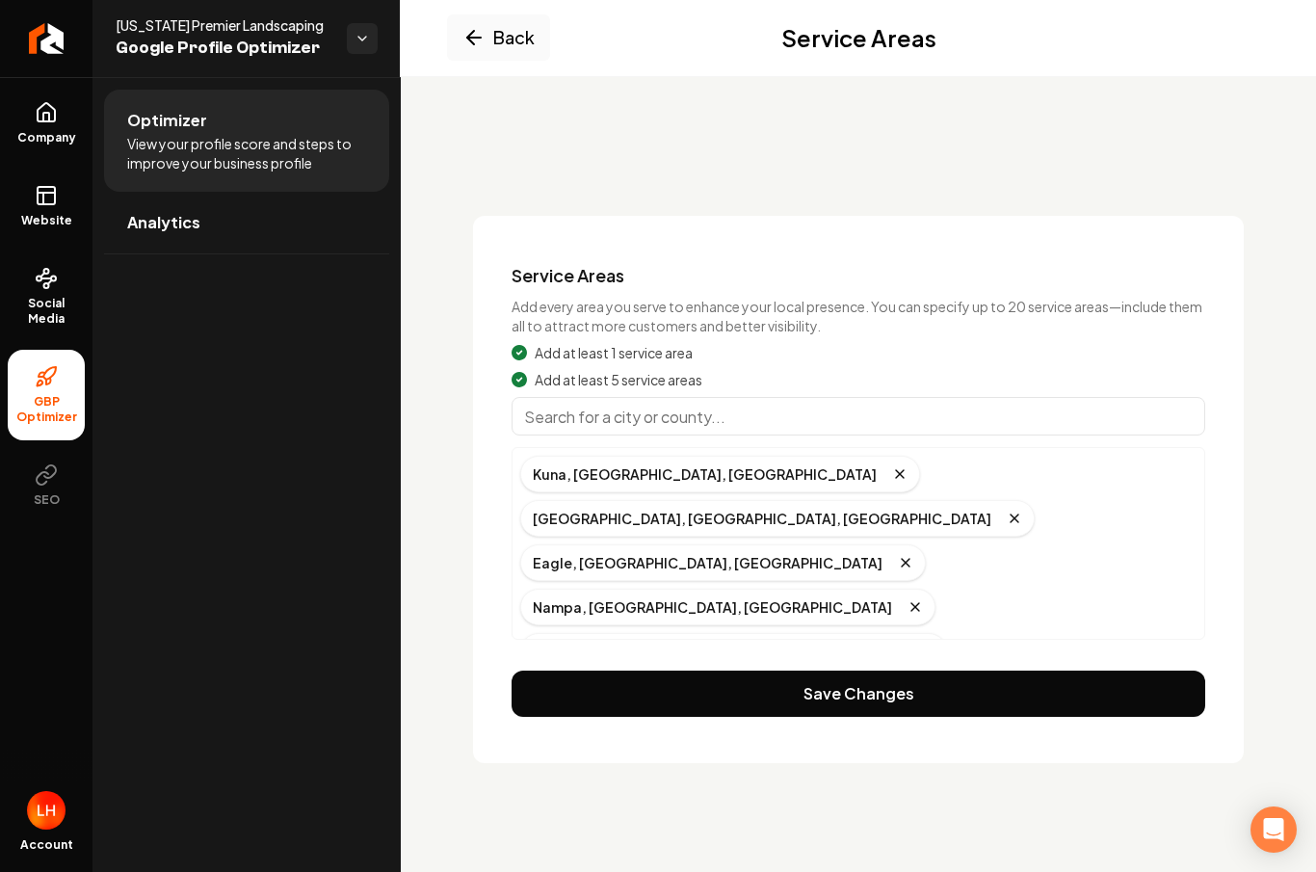
click at [791, 397] on input "Main content area" at bounding box center [859, 416] width 694 height 39
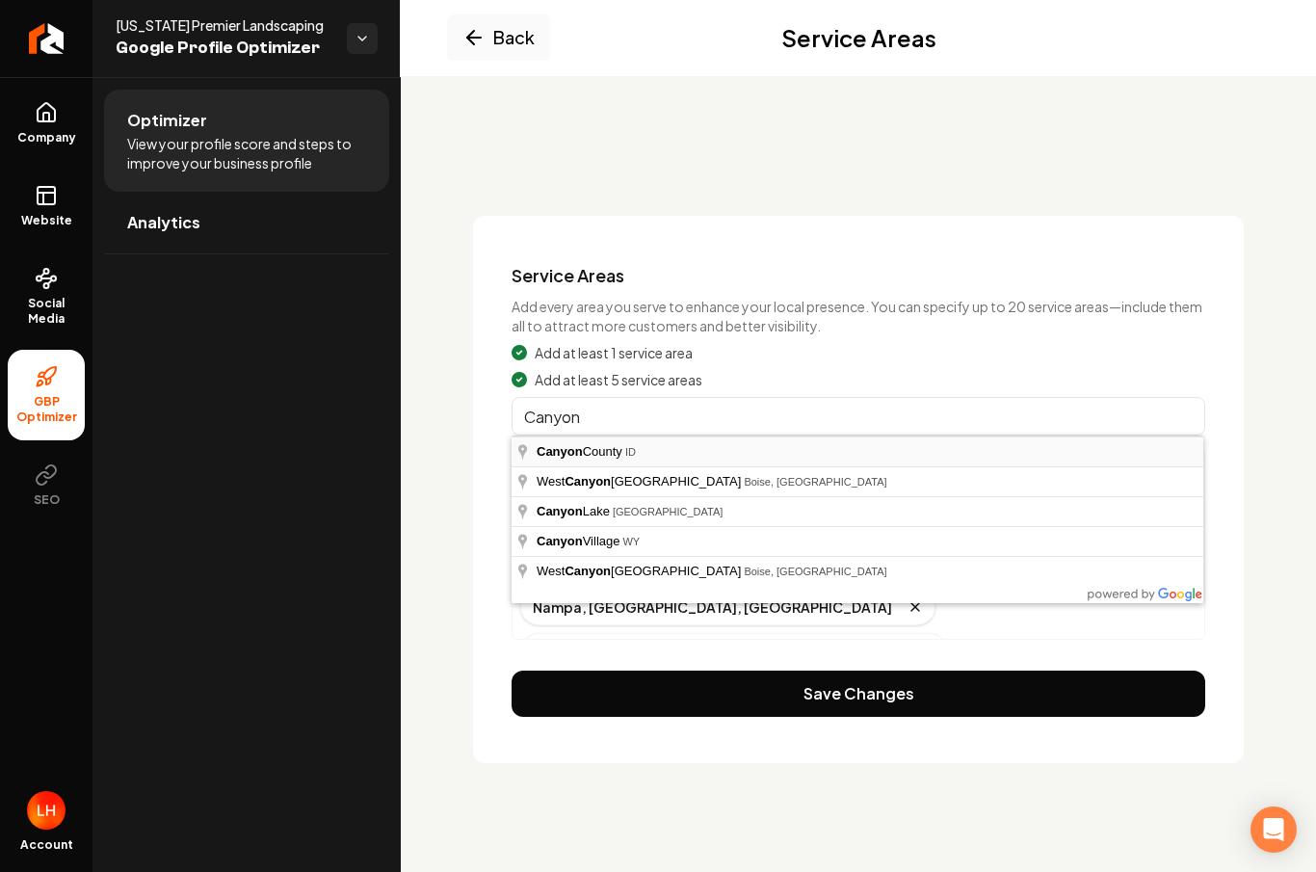
type input "Canyon County, ID"
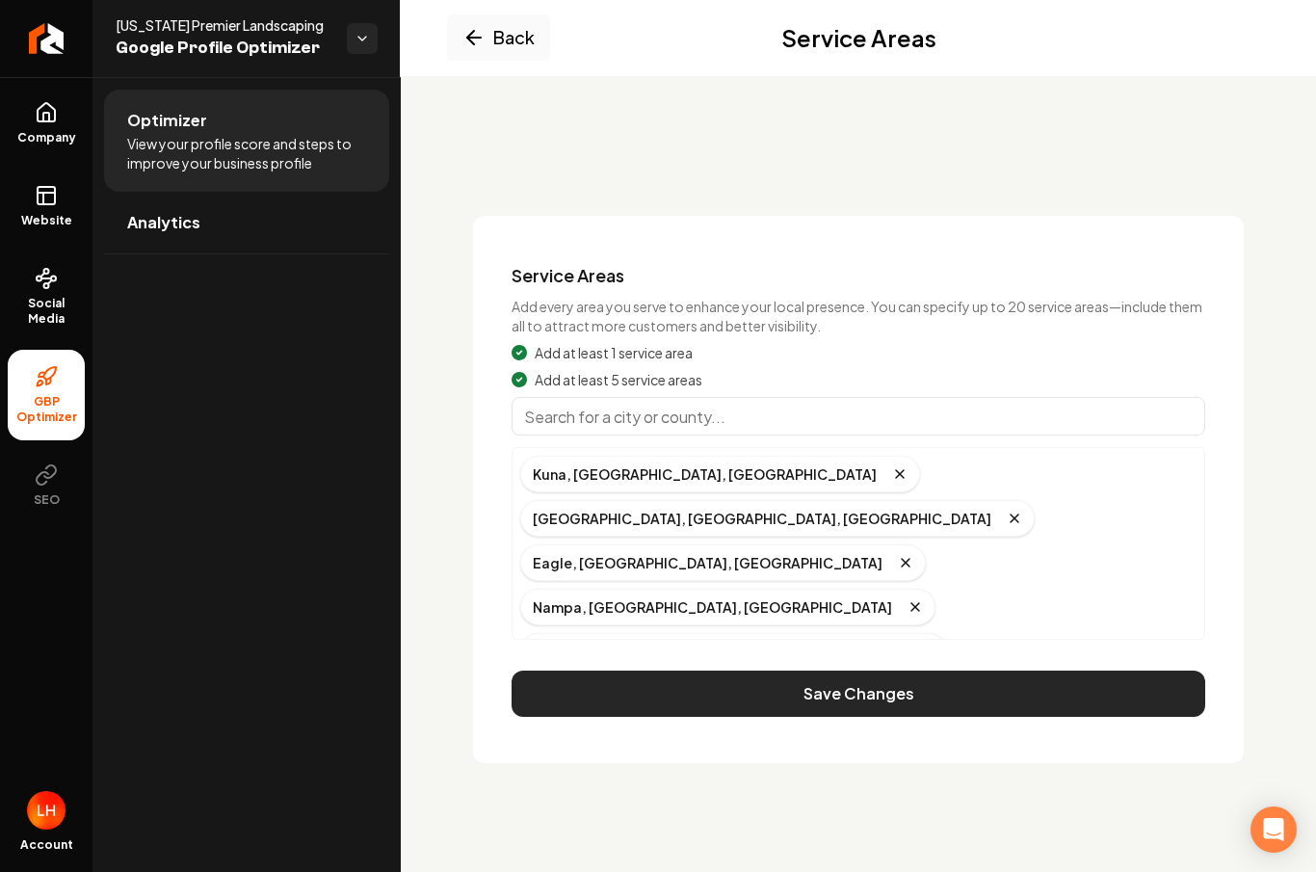
click at [850, 671] on button "Save Changes" at bounding box center [859, 694] width 694 height 46
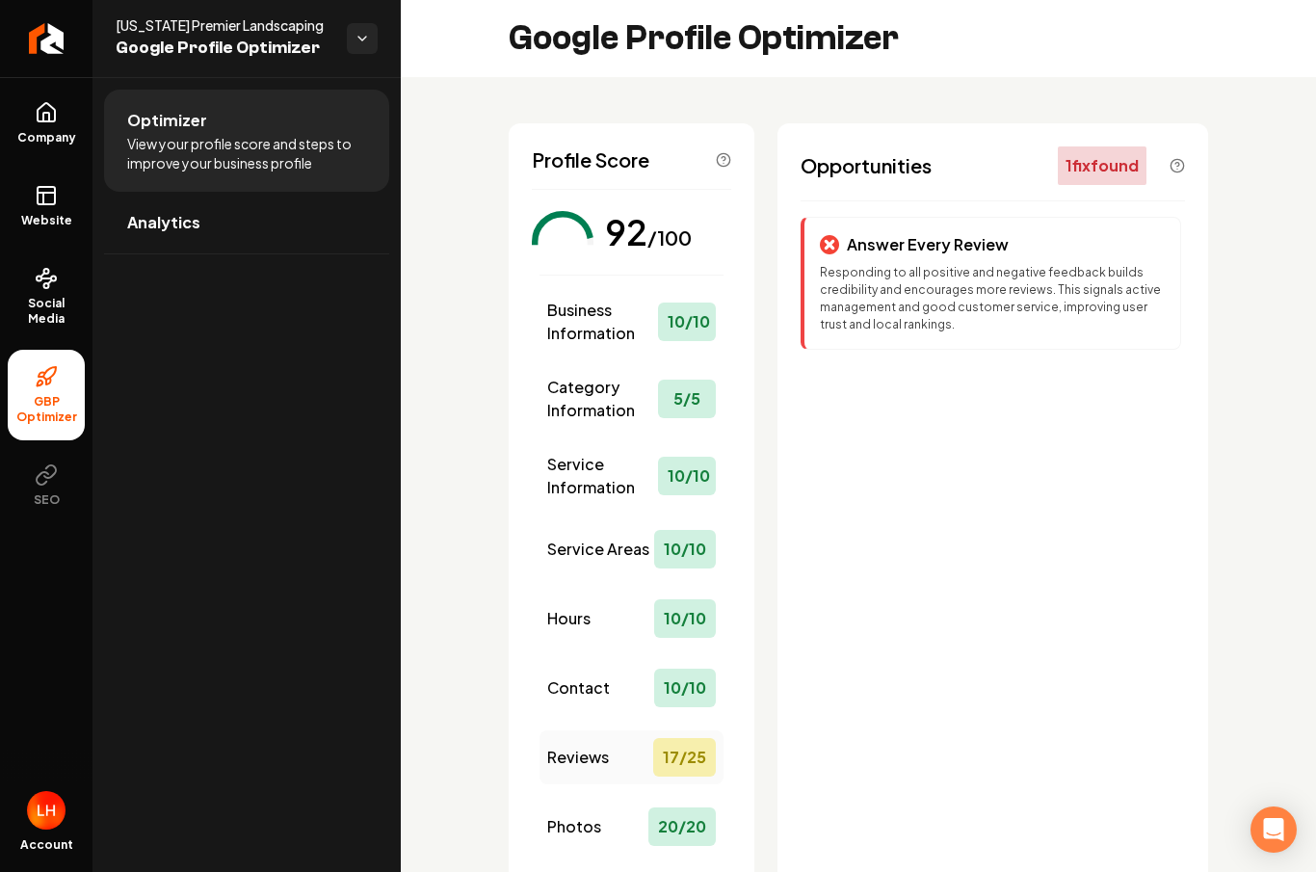
click at [607, 730] on div "Reviews 17 / 25" at bounding box center [632, 757] width 184 height 54
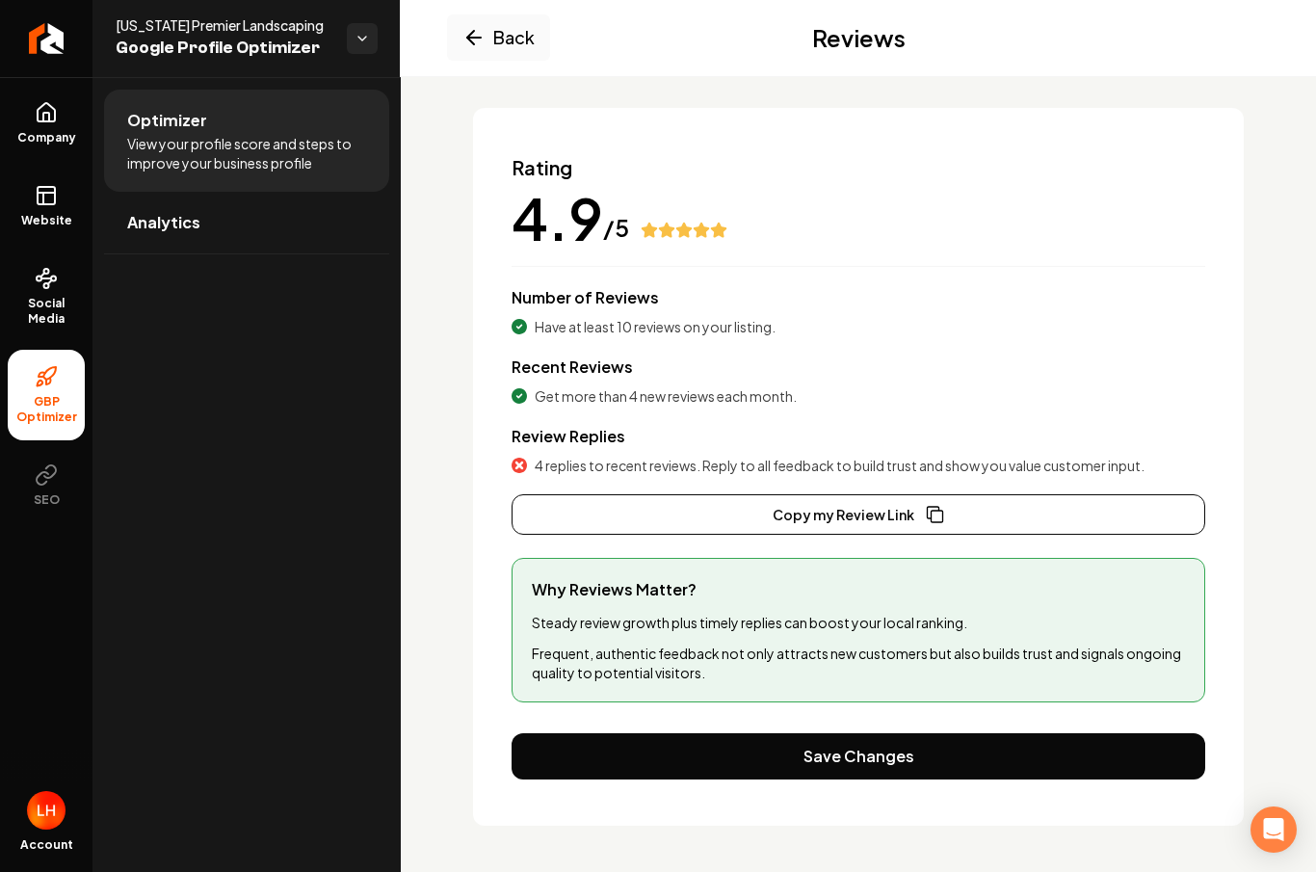
scroll to position [108, 0]
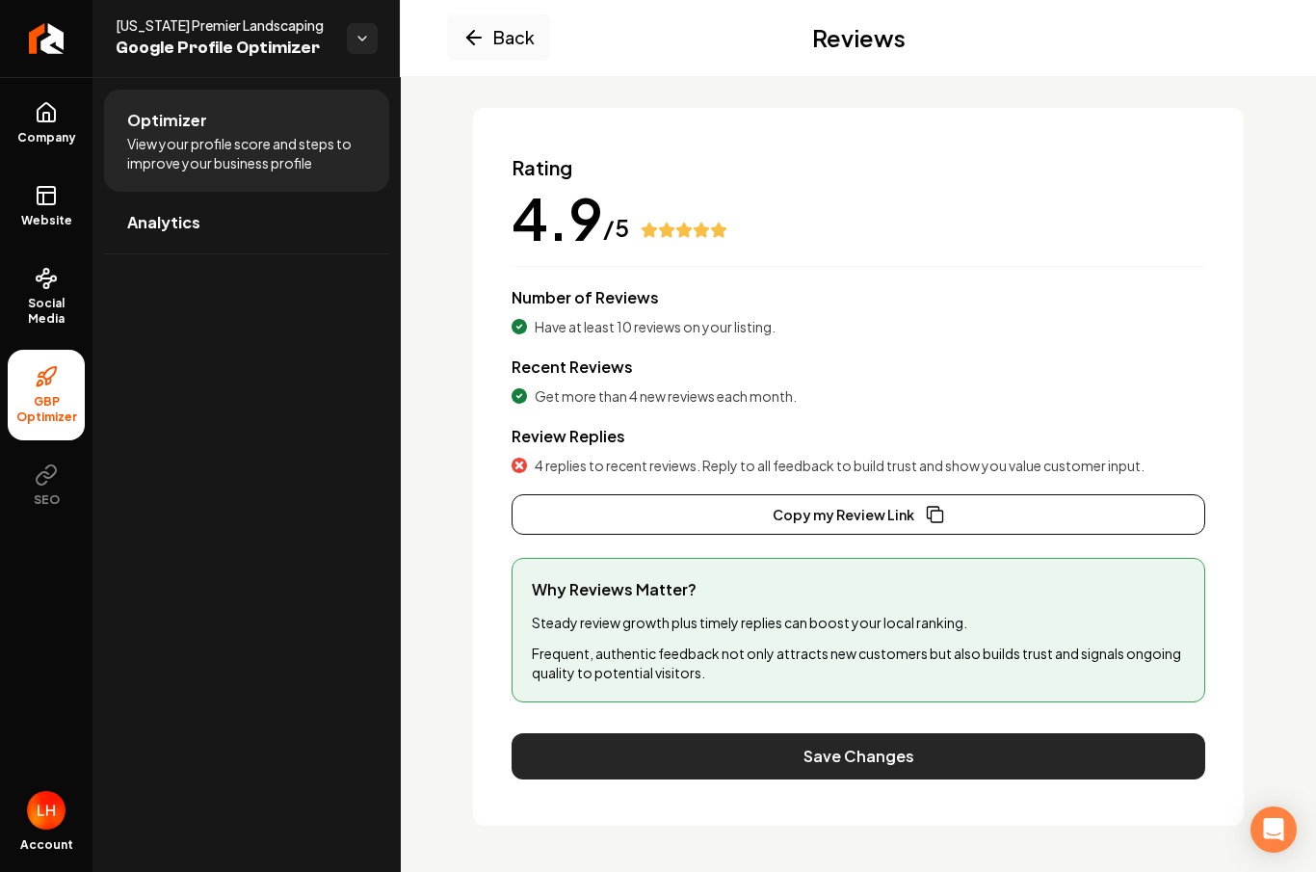
click at [737, 733] on button "Save Changes" at bounding box center [859, 756] width 694 height 46
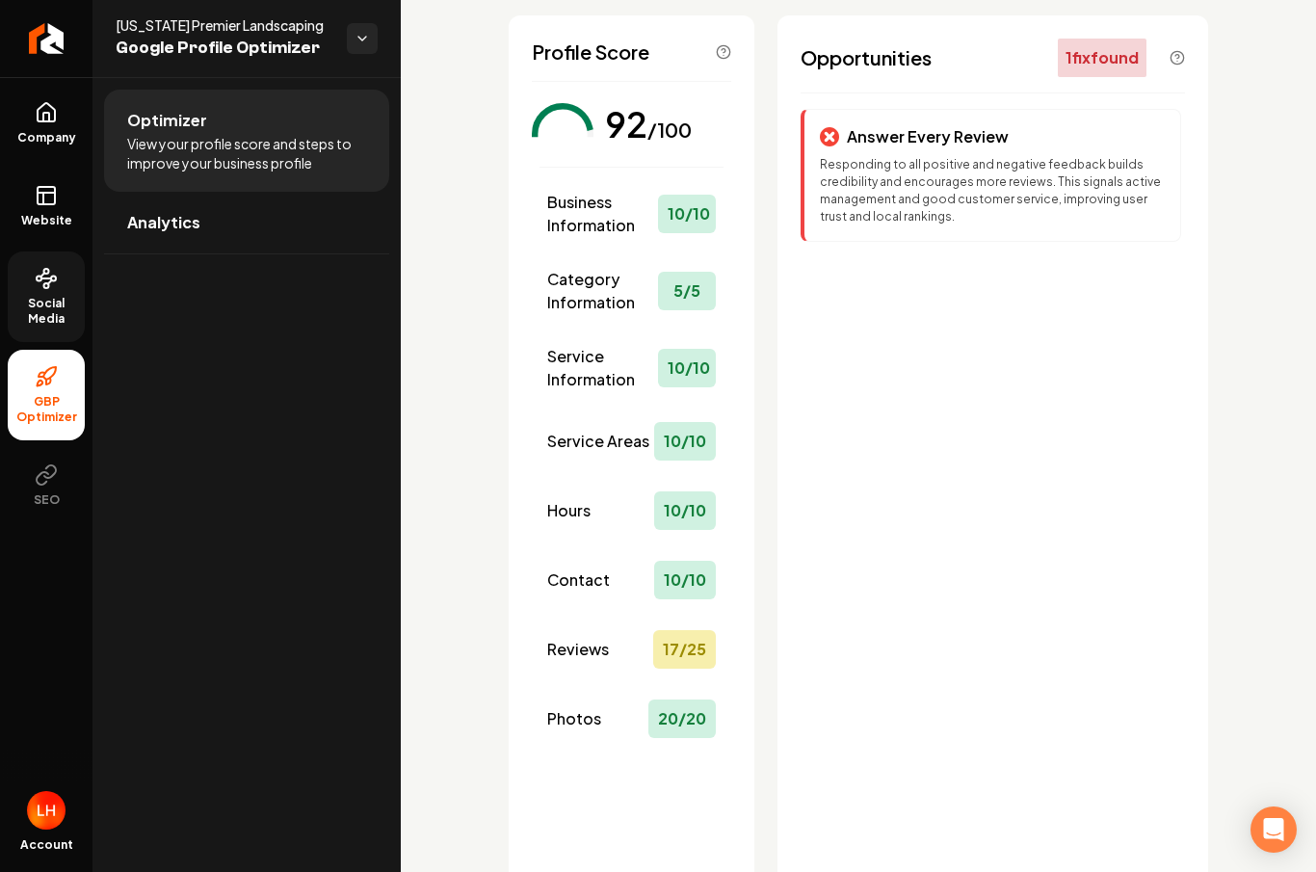
click at [55, 252] on link "Social Media" at bounding box center [46, 297] width 77 height 91
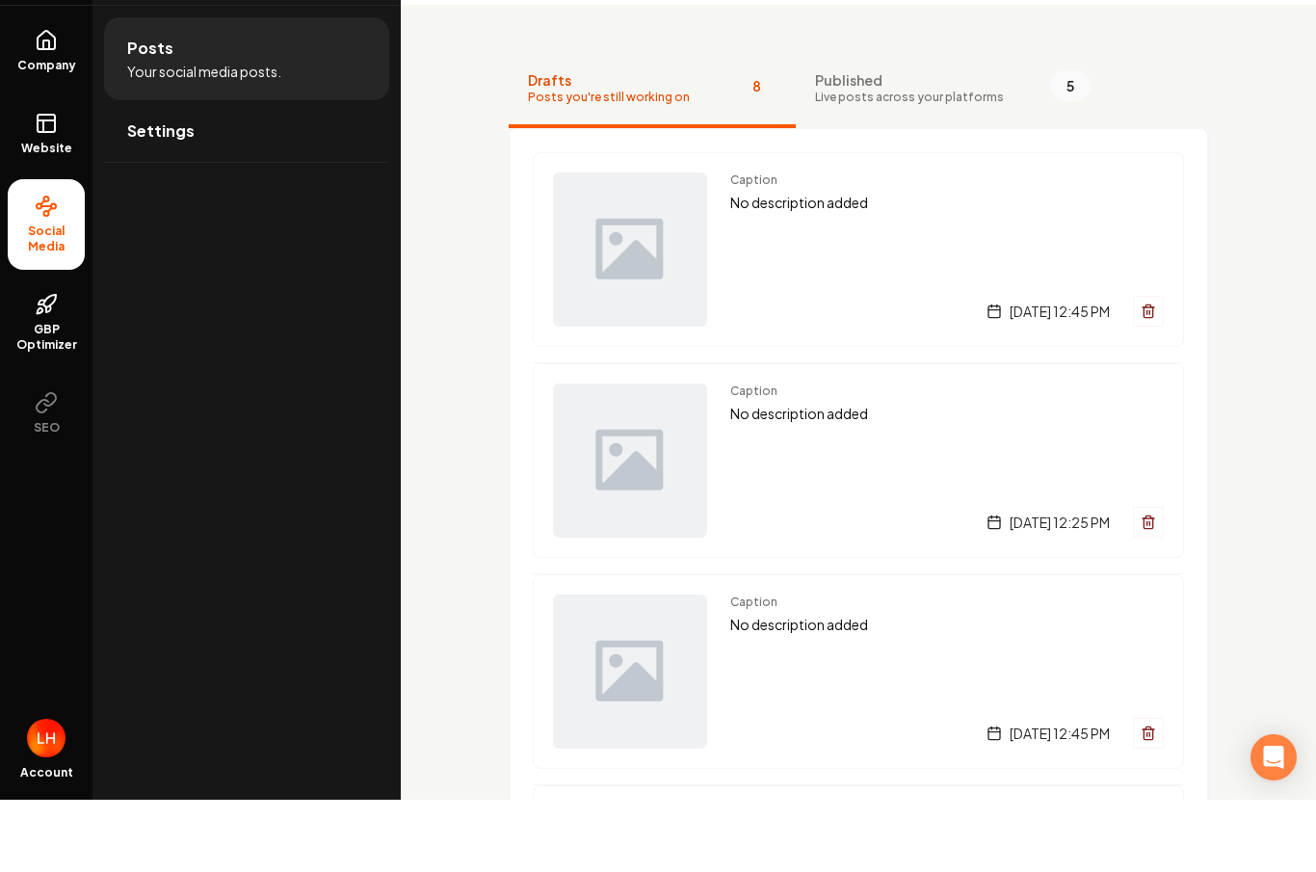
scroll to position [72, 0]
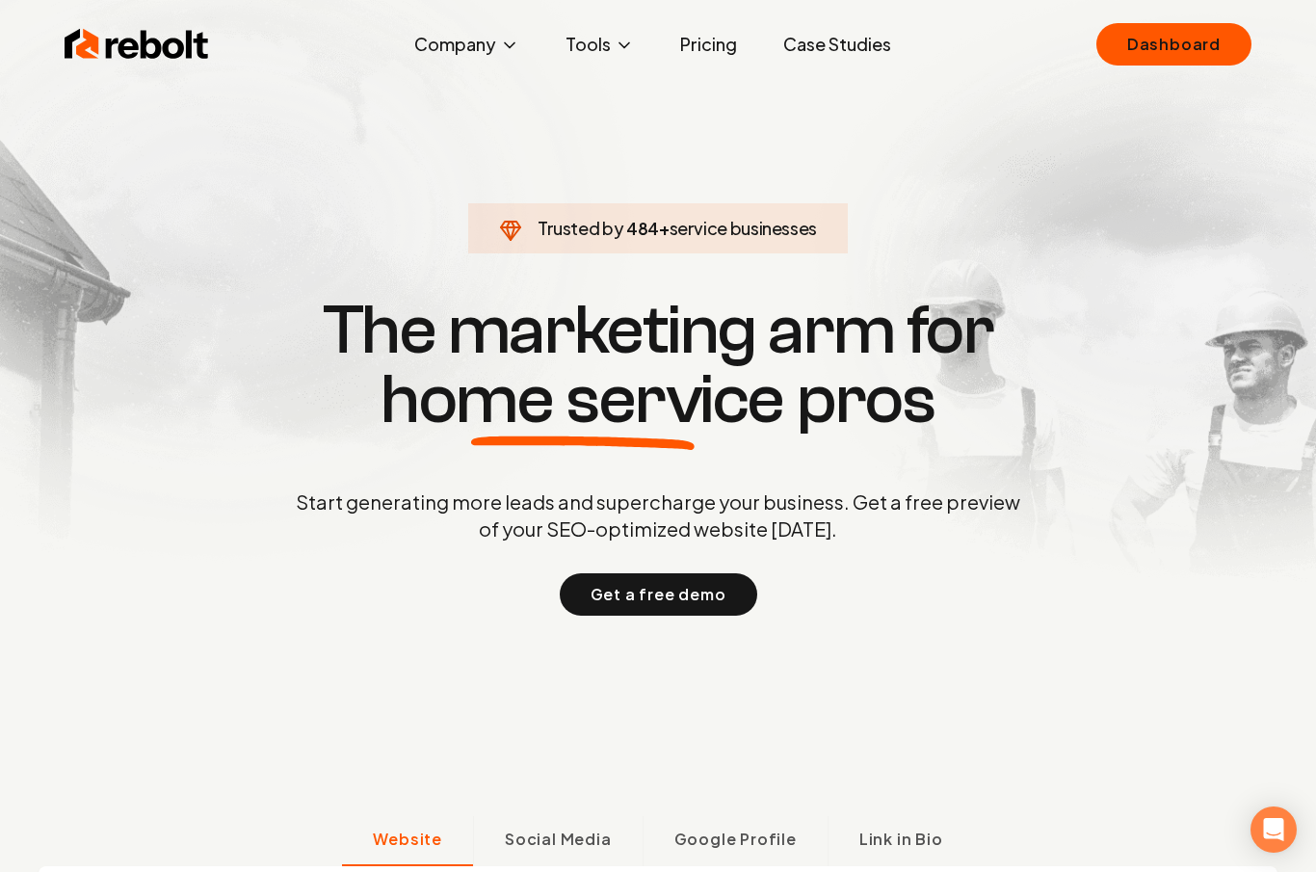
click at [1126, 66] on div "Rebolt Company About Blog Jobs Tools Google Review QR Code Generator Google Bus…" at bounding box center [658, 44] width 1234 height 58
click at [1190, 50] on link "Dashboard" at bounding box center [1174, 44] width 155 height 42
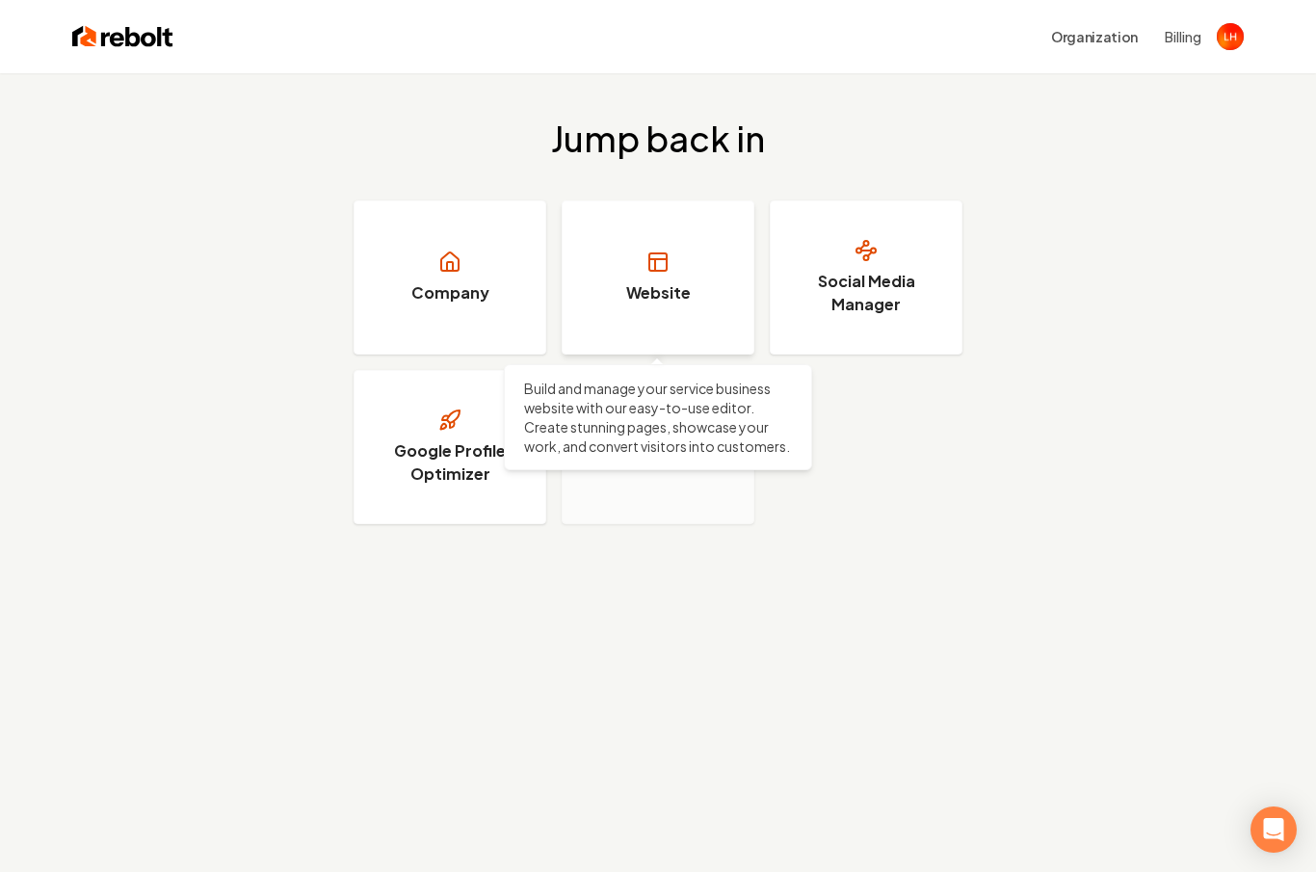
click at [655, 261] on icon at bounding box center [655, 265] width 0 height 12
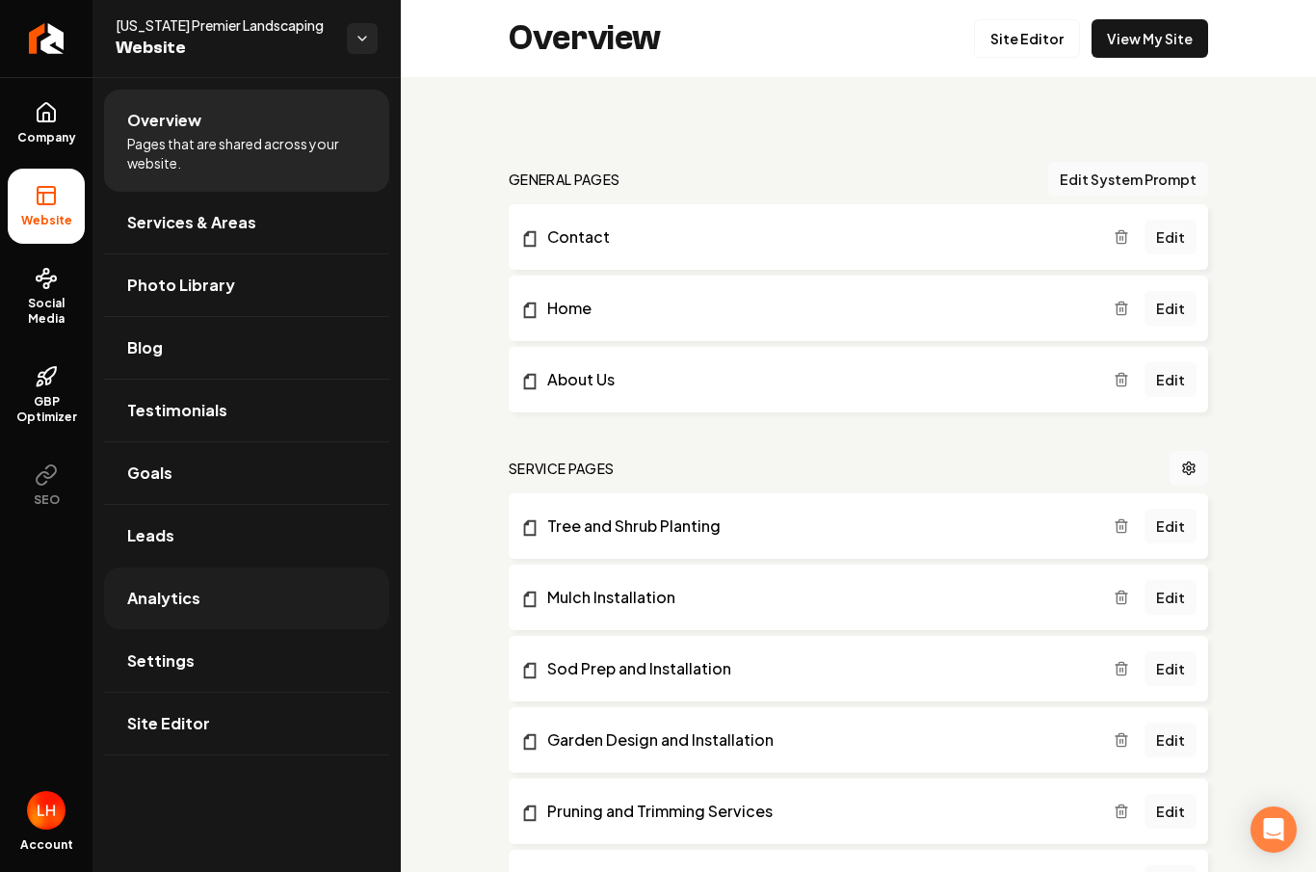
click at [228, 612] on link "Analytics" at bounding box center [246, 599] width 285 height 62
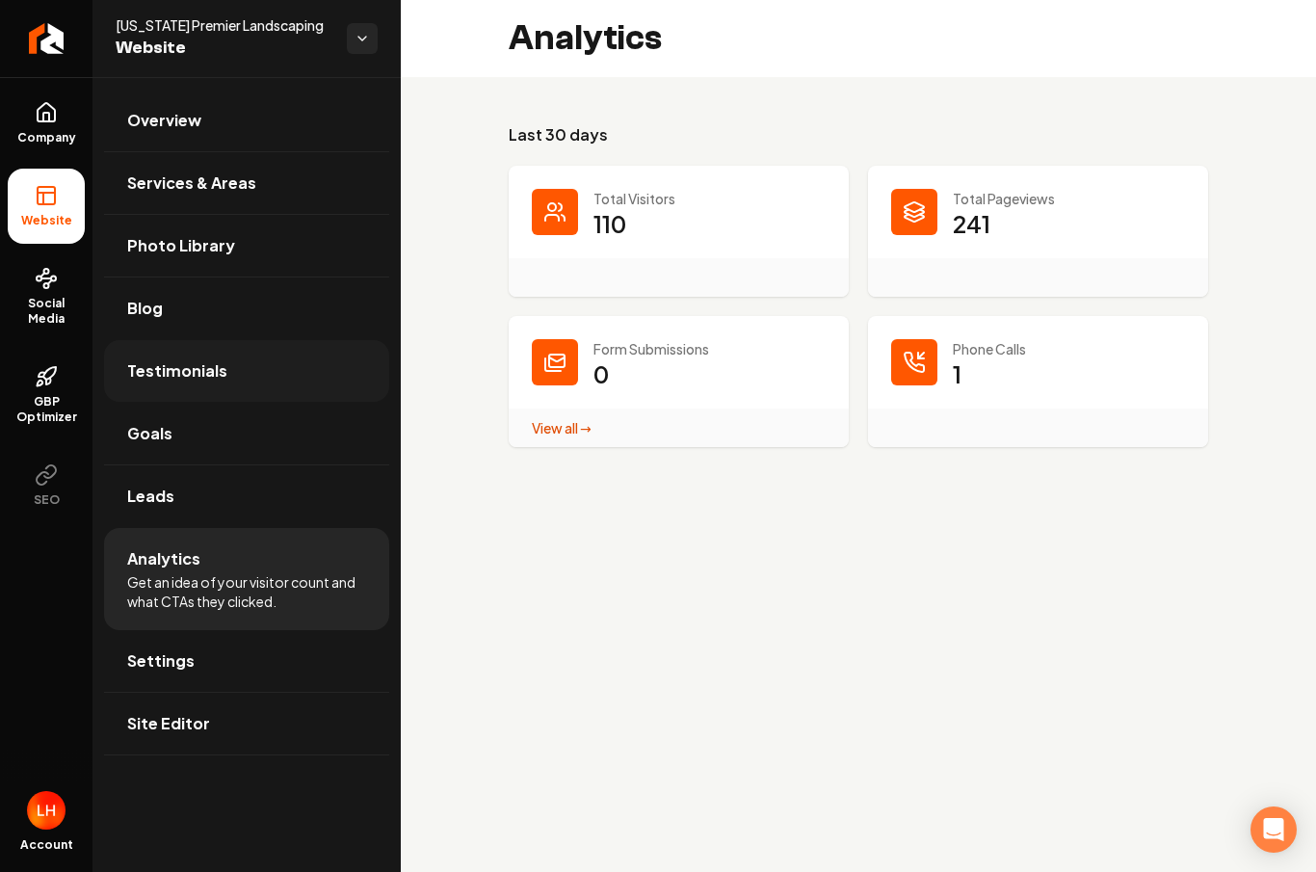
click at [213, 368] on span "Testimonials" at bounding box center [177, 370] width 100 height 23
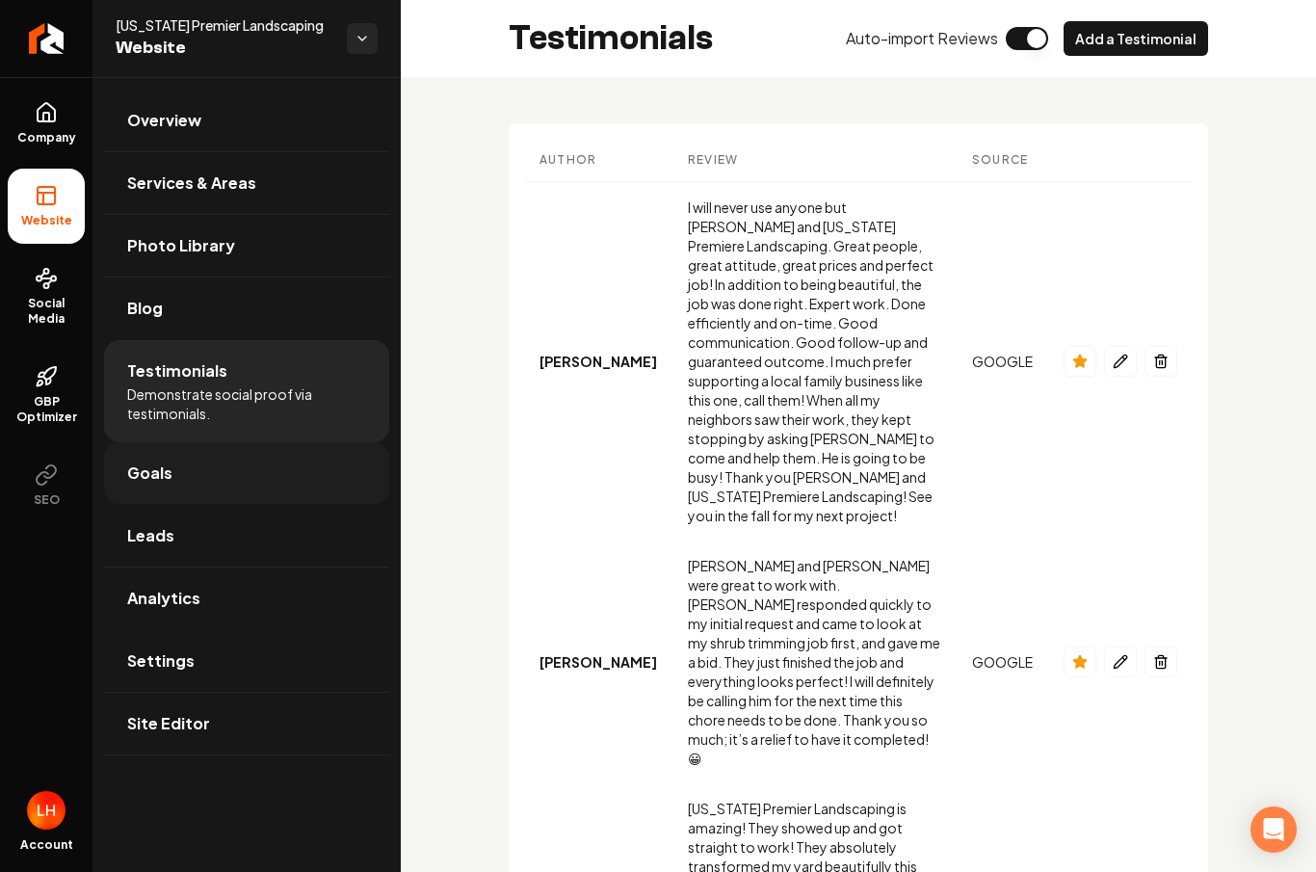
scroll to position [72, 0]
click at [229, 172] on span "Services & Areas" at bounding box center [191, 183] width 129 height 23
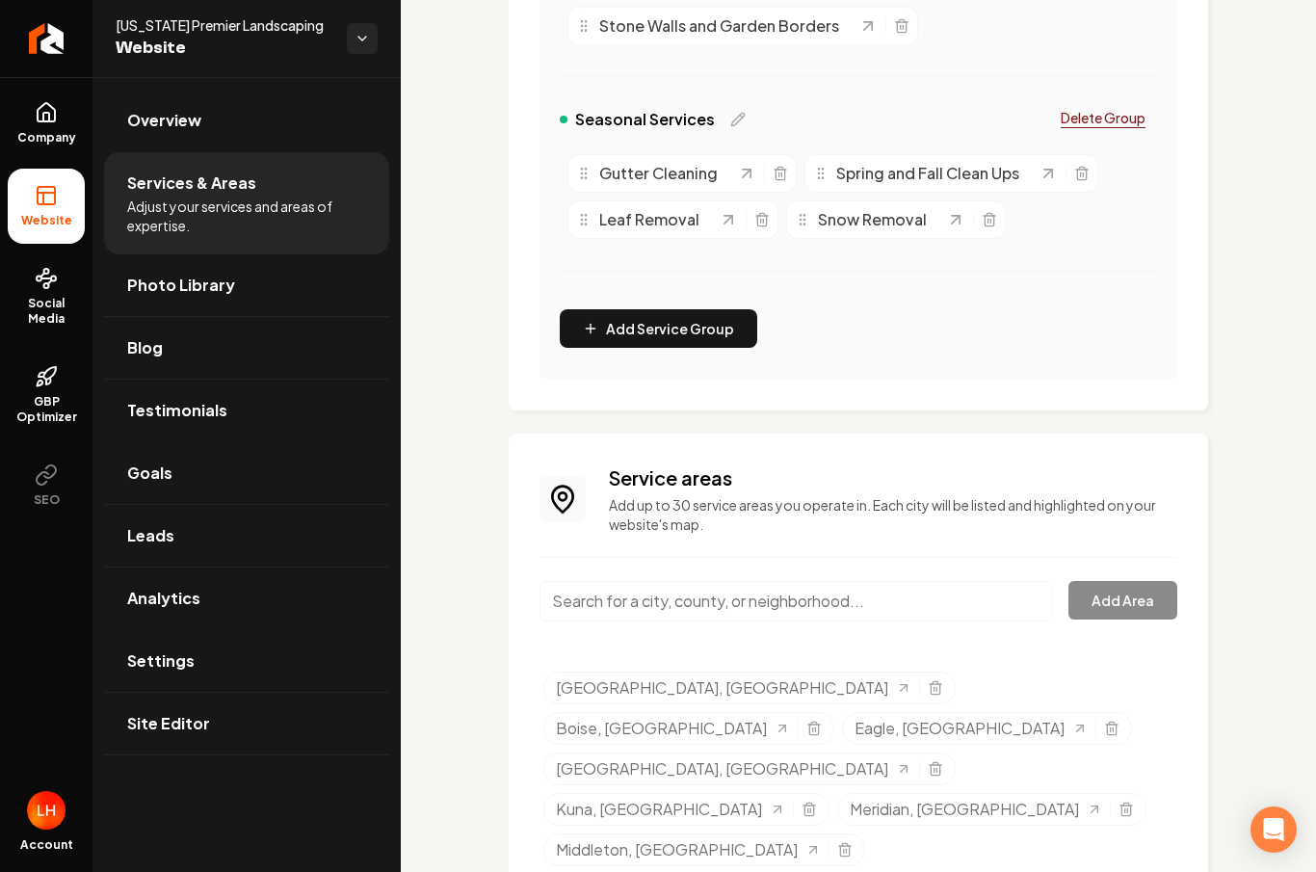
scroll to position [1208, 0]
click at [182, 730] on span "Site Editor" at bounding box center [168, 723] width 83 height 23
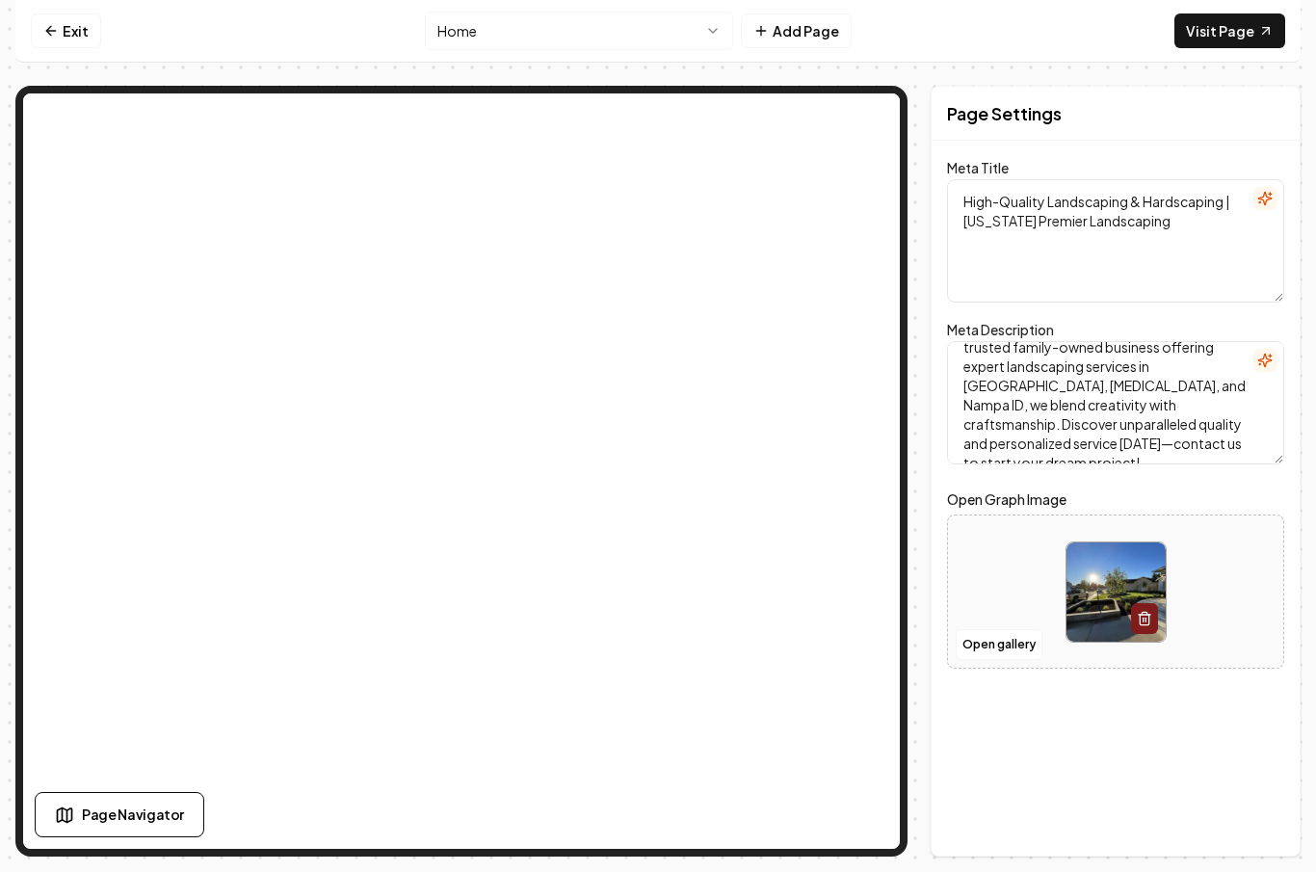
scroll to position [57, 0]
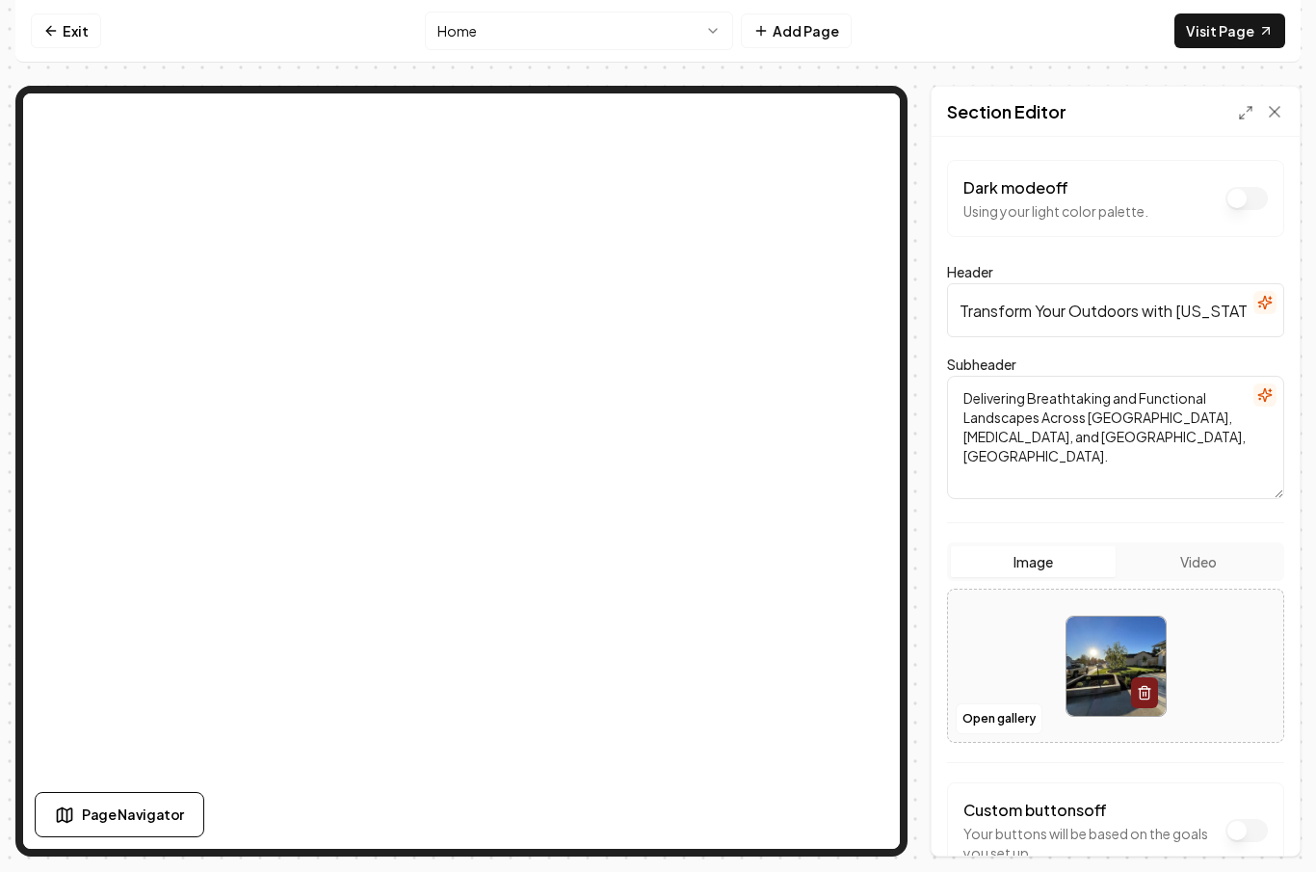
click at [1049, 389] on textarea "Delivering Breathtaking and Functional Landscapes Across [GEOGRAPHIC_DATA], [ME…" at bounding box center [1115, 437] width 337 height 123
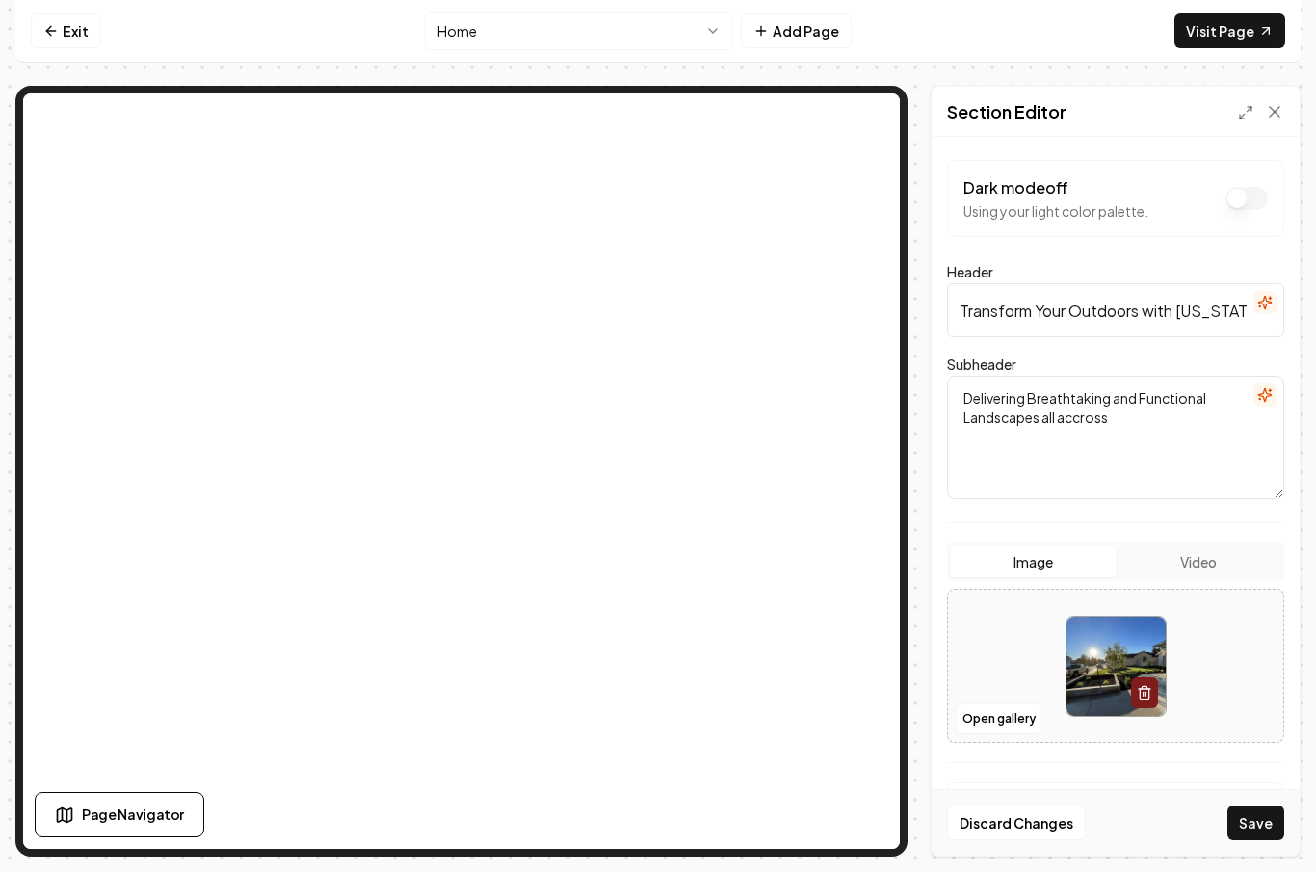
click at [1080, 376] on textarea "Delivering Breathtaking and Functional Landscapes all accross" at bounding box center [1115, 437] width 337 height 123
drag, startPoint x: 1080, startPoint y: 359, endPoint x: -1, endPoint y: -58, distance: 1159.0
click at [0, 0] on html "Computer Required This feature is only available on a computer. Please switch t…" at bounding box center [658, 436] width 1316 height 872
click at [1075, 376] on textarea "Delivering Breathtaking and Functional Landscapes all accross" at bounding box center [1115, 437] width 337 height 123
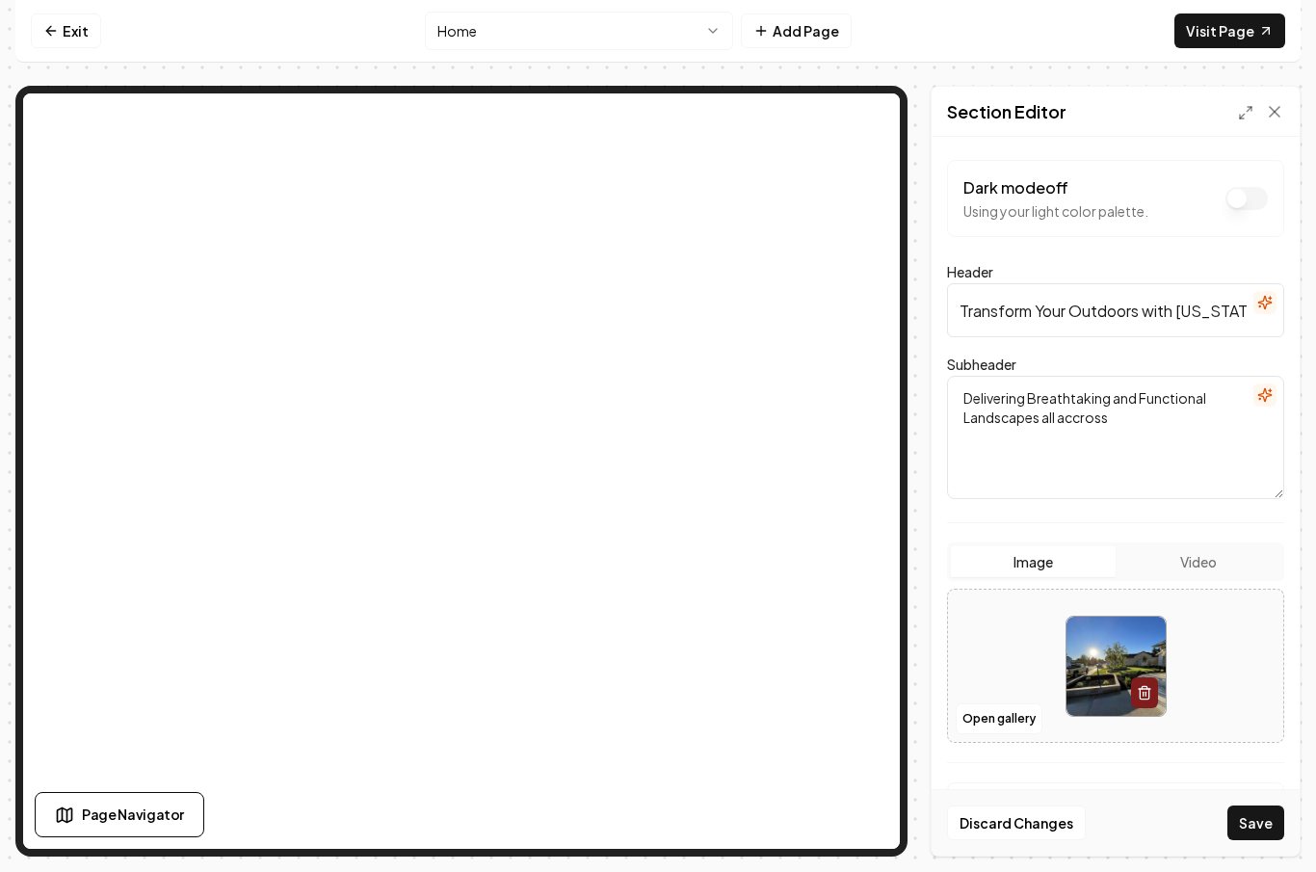
drag, startPoint x: 1086, startPoint y: 366, endPoint x: -1, endPoint y: -58, distance: 1166.8
click at [0, 0] on html "Computer Required This feature is only available on a computer. Please switch t…" at bounding box center [658, 436] width 1316 height 872
type textarea "Delivering Breathtaking and Functional Landscapes all across the [GEOGRAPHIC_DA…"
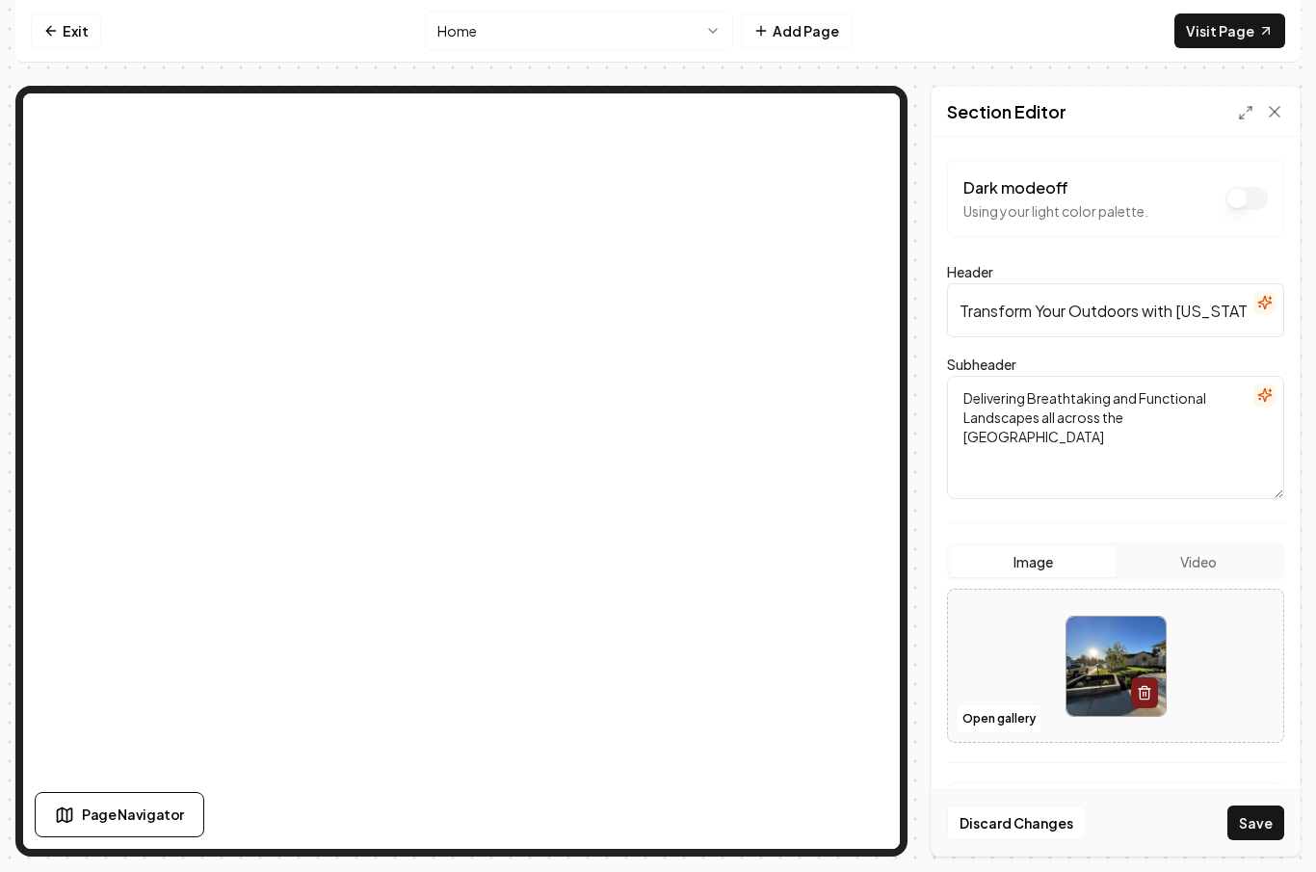
click at [1244, 187] on button "Dark mode off" at bounding box center [1247, 198] width 42 height 23
click at [1260, 187] on button "Dark mode on" at bounding box center [1247, 198] width 42 height 23
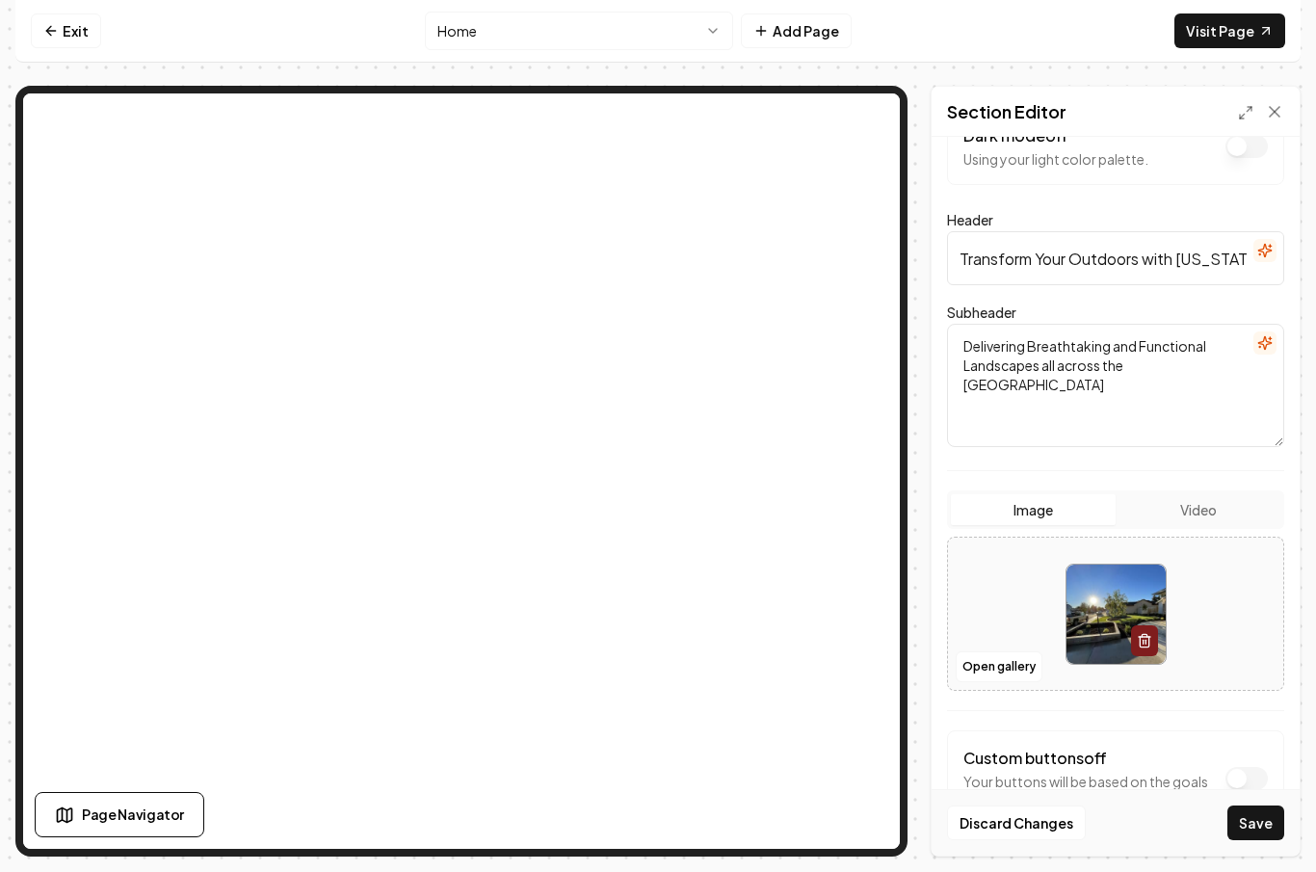
scroll to position [51, 0]
click at [1243, 831] on button "Save" at bounding box center [1256, 823] width 57 height 35
click at [1273, 102] on icon at bounding box center [1274, 111] width 19 height 19
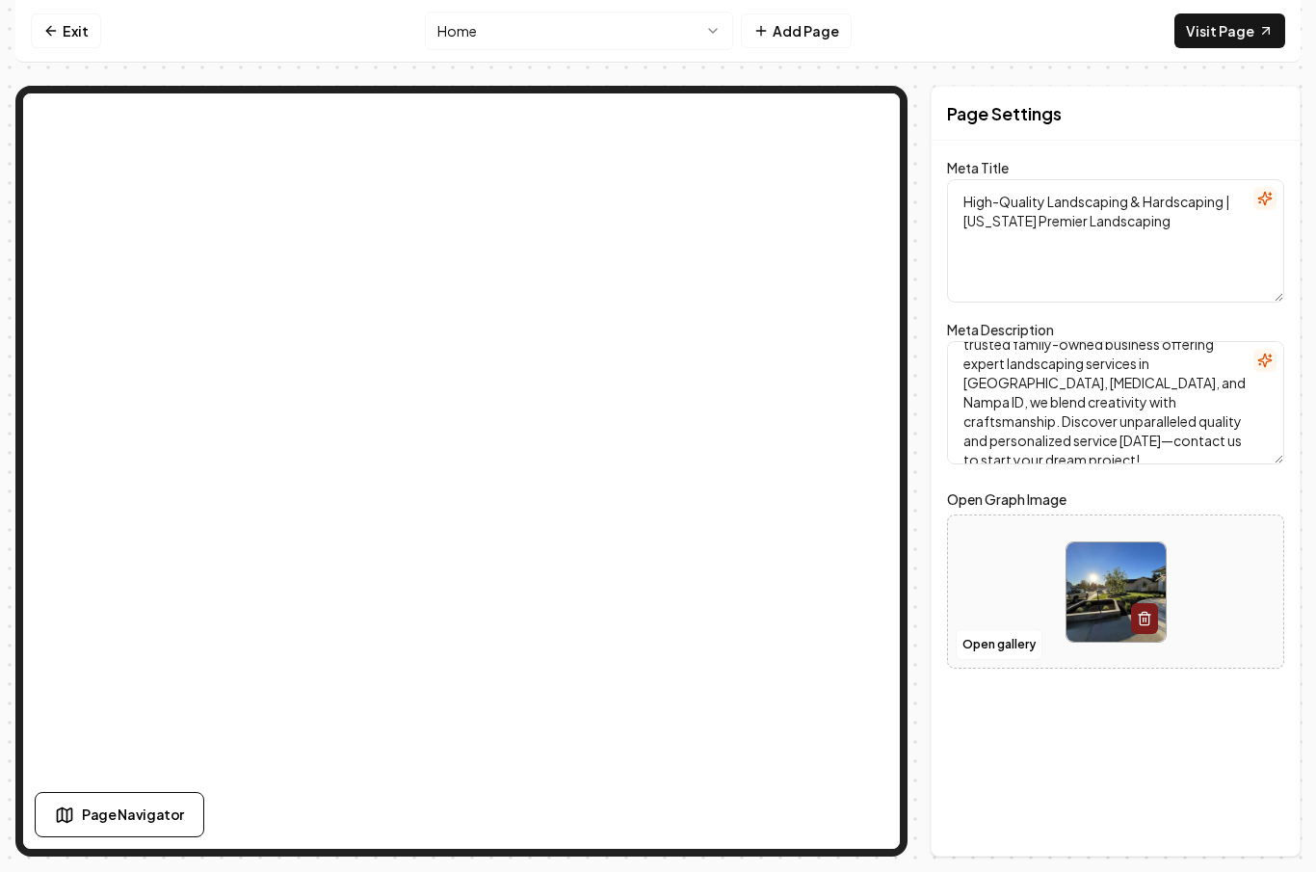
scroll to position [56, 0]
click at [1167, 389] on textarea "Transform your outdoor space with [US_STATE] Premier Landscaping! As a trusted …" at bounding box center [1115, 402] width 337 height 123
click at [1265, 353] on icon "button" at bounding box center [1265, 360] width 15 height 15
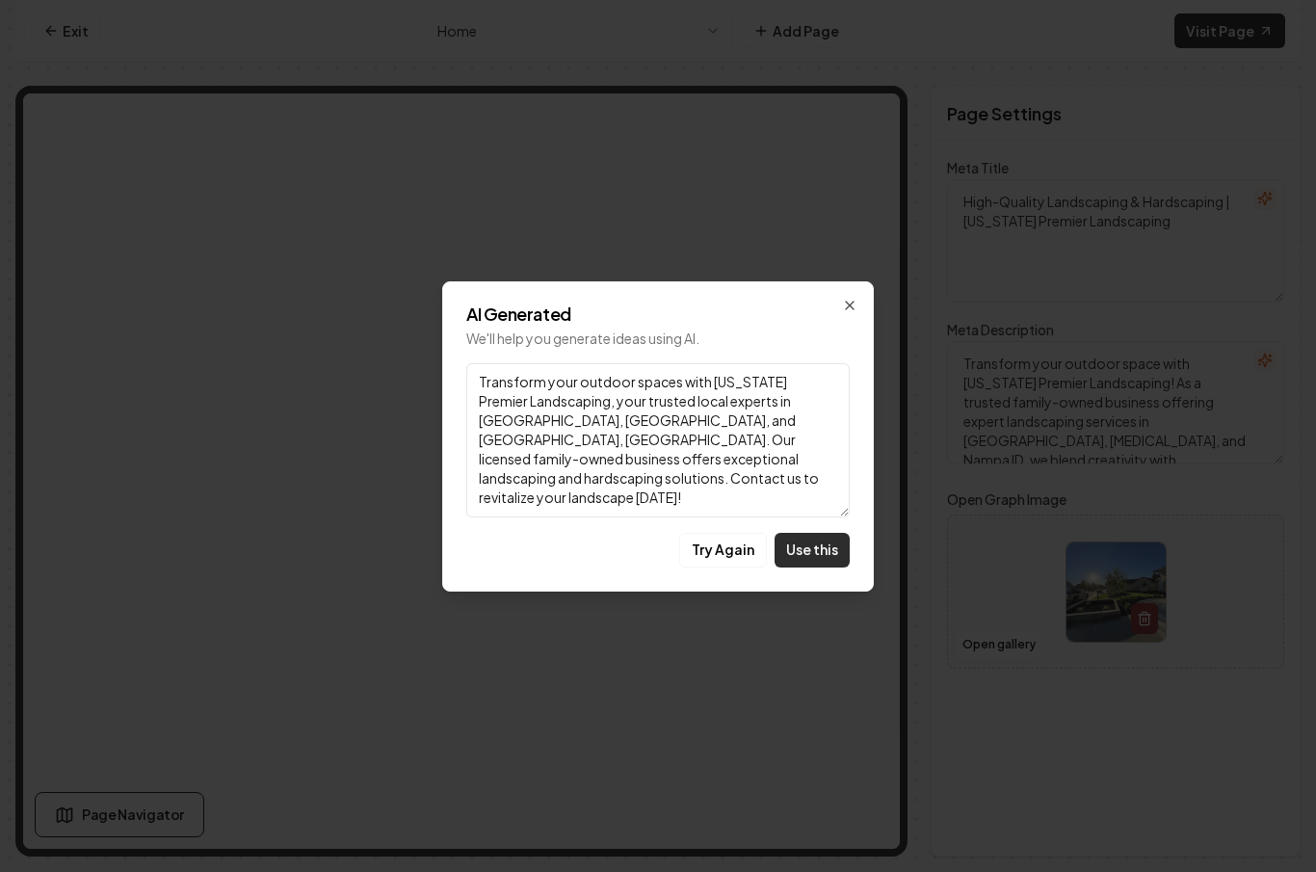
click at [801, 553] on button "Use this" at bounding box center [812, 550] width 75 height 35
type textarea "Transform your outdoor spaces with [US_STATE] Premier Landscaping, your trusted…"
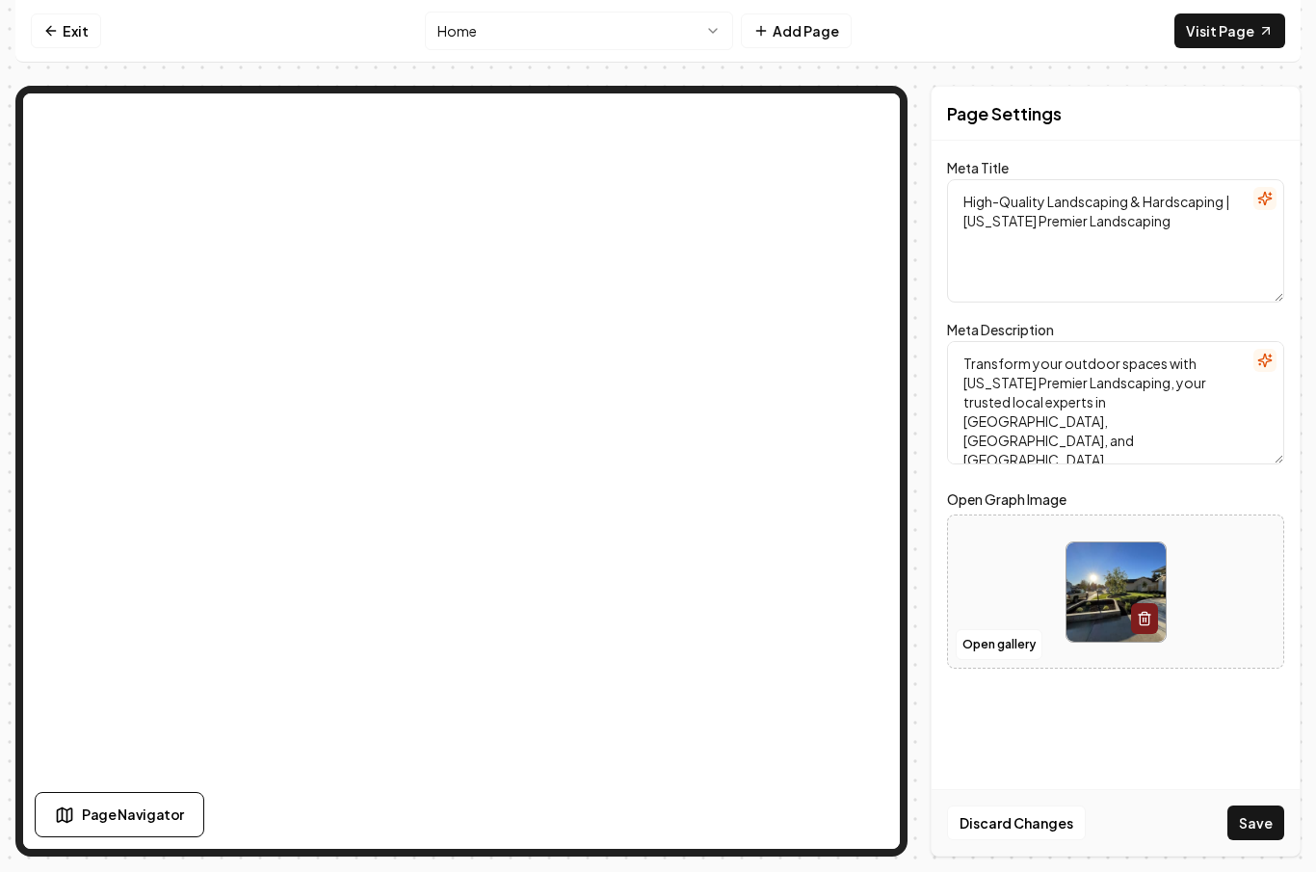
click at [1260, 840] on button "Save" at bounding box center [1256, 823] width 57 height 35
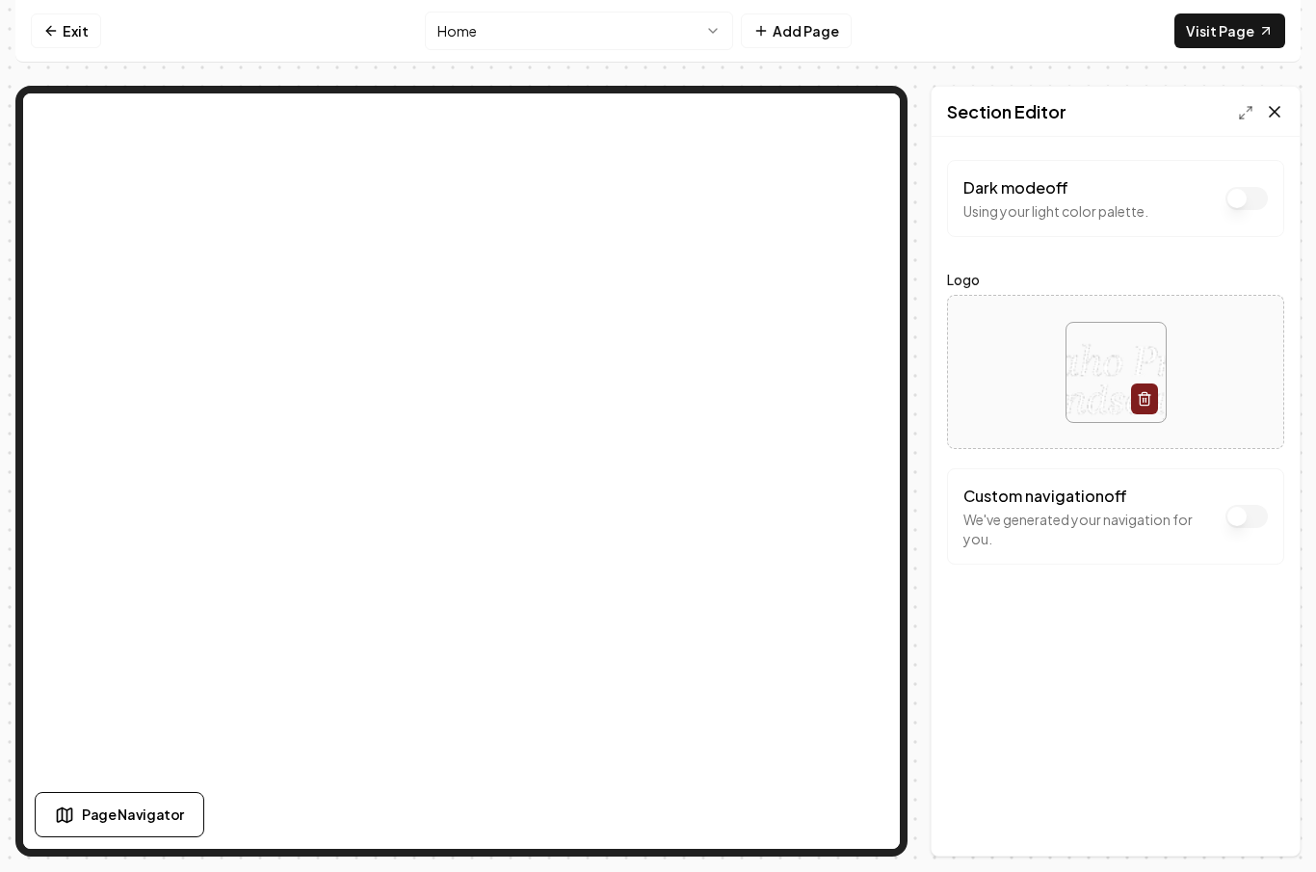
click at [1281, 102] on icon at bounding box center [1274, 111] width 19 height 19
